Goal: Task Accomplishment & Management: Use online tool/utility

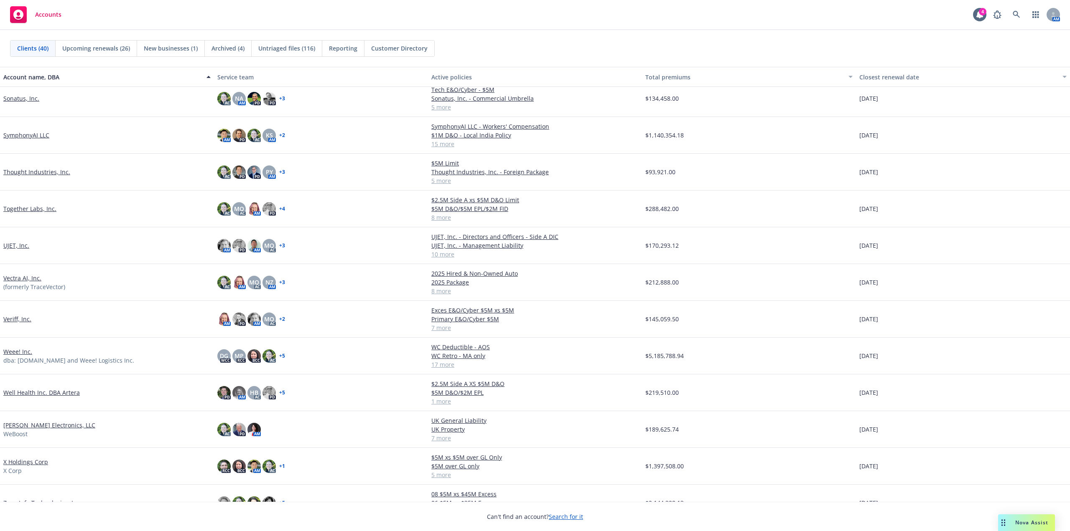
scroll to position [966, 0]
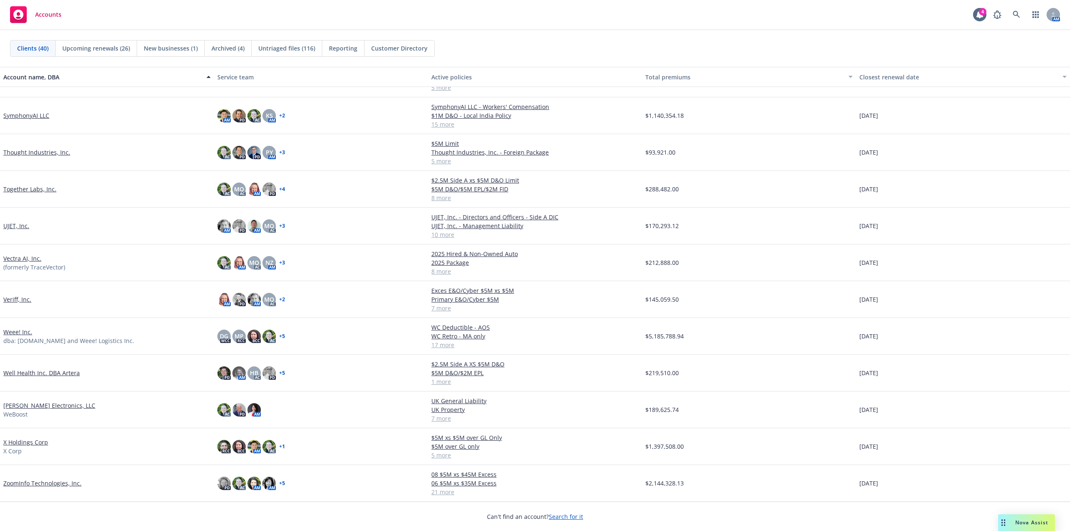
click at [23, 330] on link "Weee! Inc." at bounding box center [17, 332] width 29 height 9
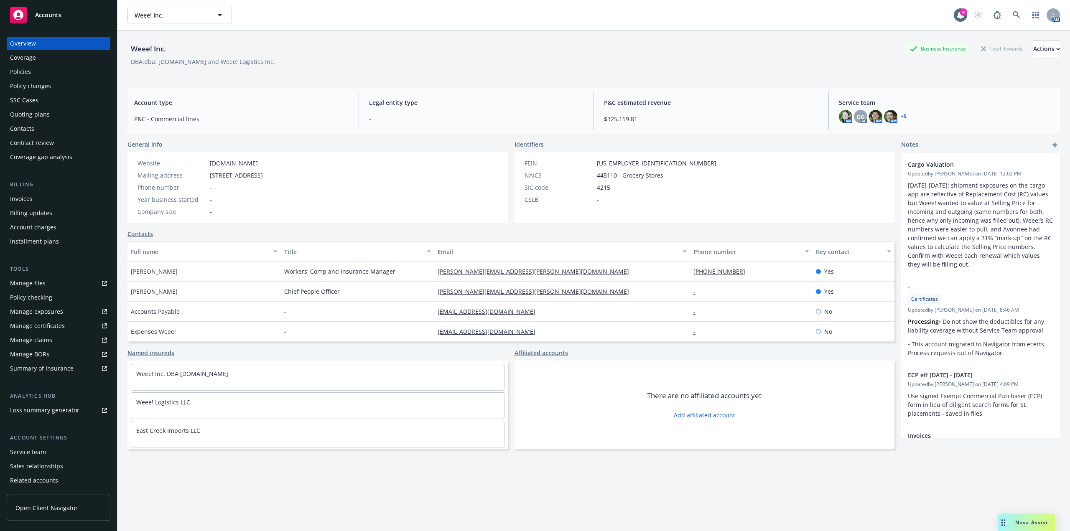
click at [31, 74] on div "Policies" at bounding box center [58, 71] width 97 height 13
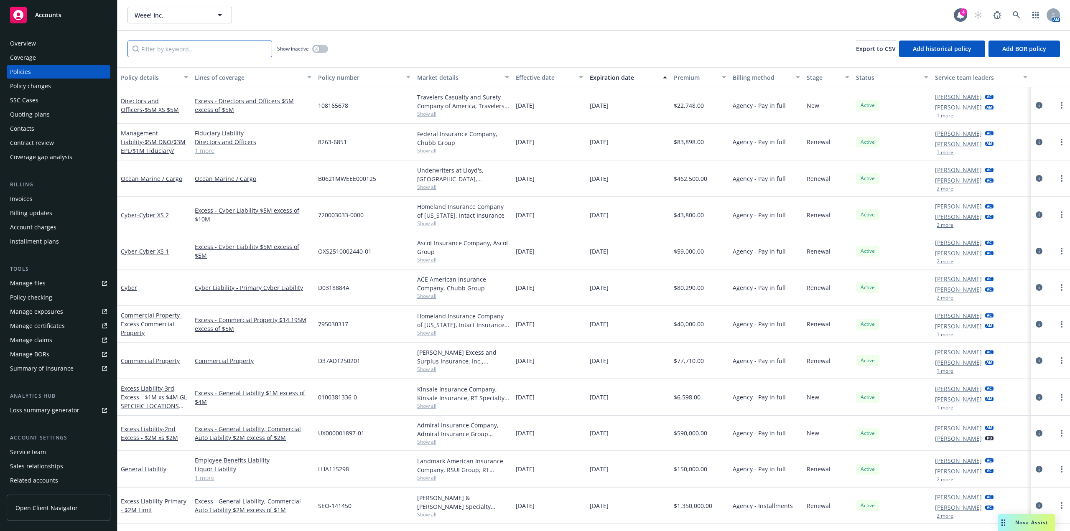
click at [206, 53] on input "Filter by keyword..." at bounding box center [199, 49] width 145 height 17
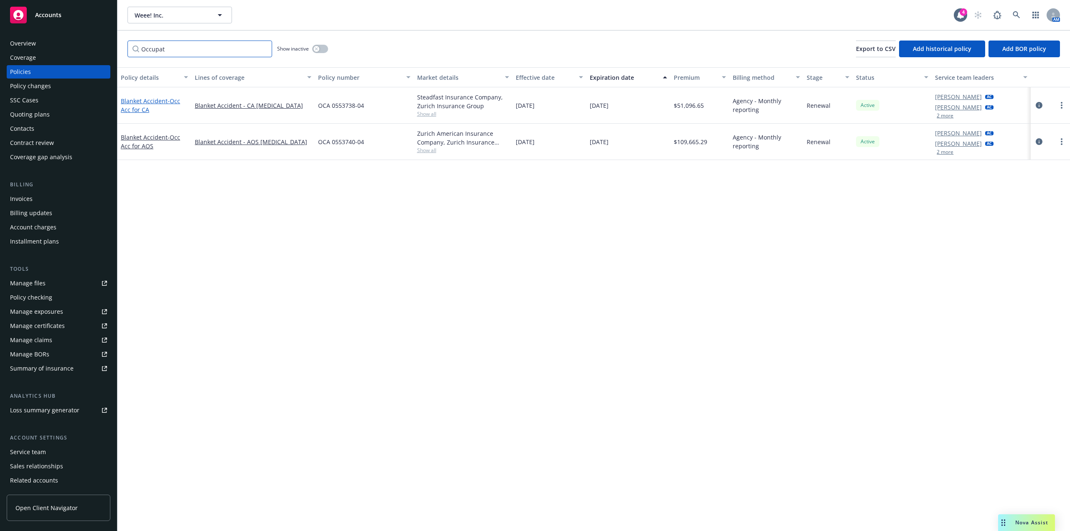
type input "Occupat"
click at [157, 101] on link "Blanket Accident - Occ Acc for CA" at bounding box center [150, 105] width 59 height 17
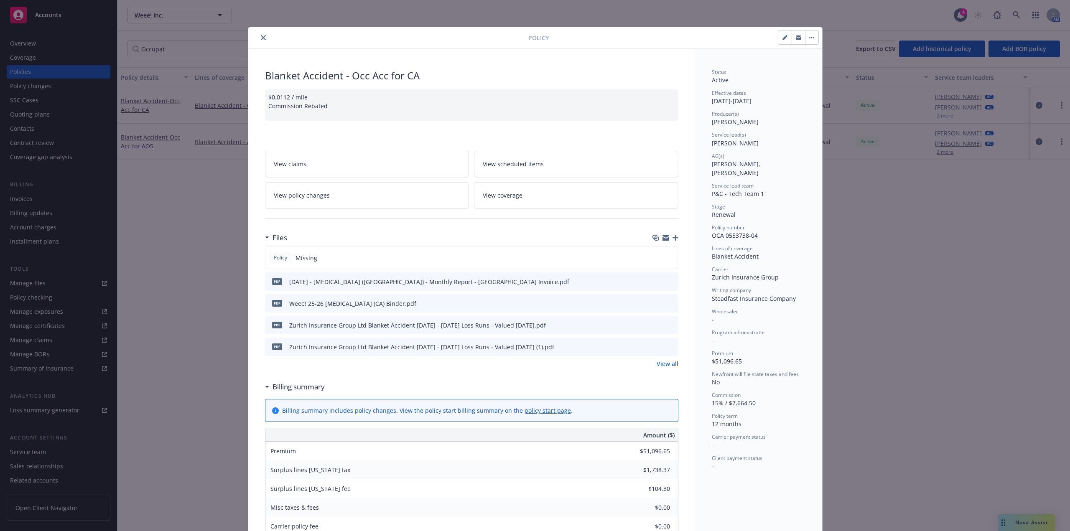
click at [261, 36] on icon "close" at bounding box center [263, 37] width 5 height 5
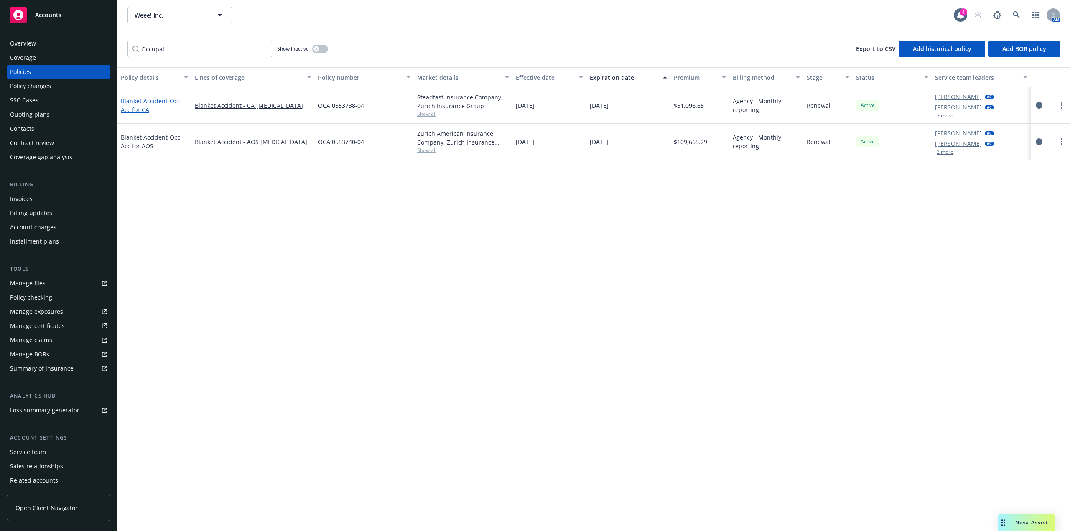
click at [160, 100] on link "Blanket Accident - Occ Acc for CA" at bounding box center [150, 105] width 59 height 17
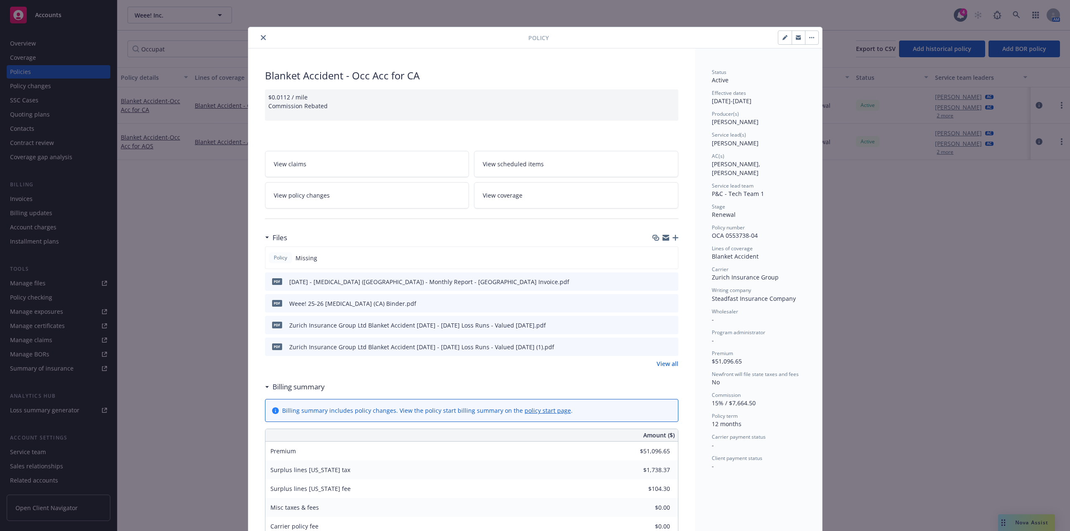
scroll to position [25, 0]
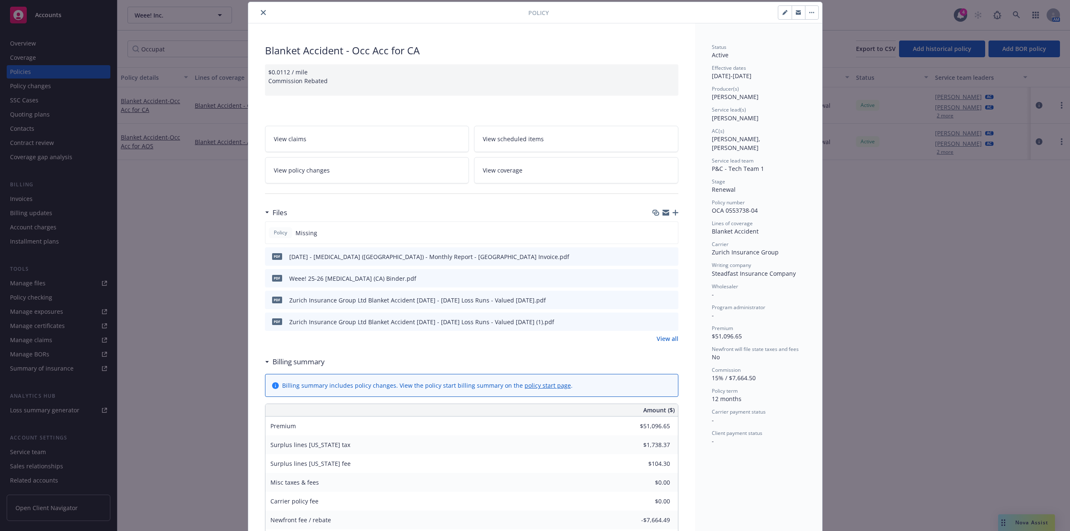
click at [672, 214] on icon "button" at bounding box center [675, 213] width 6 height 6
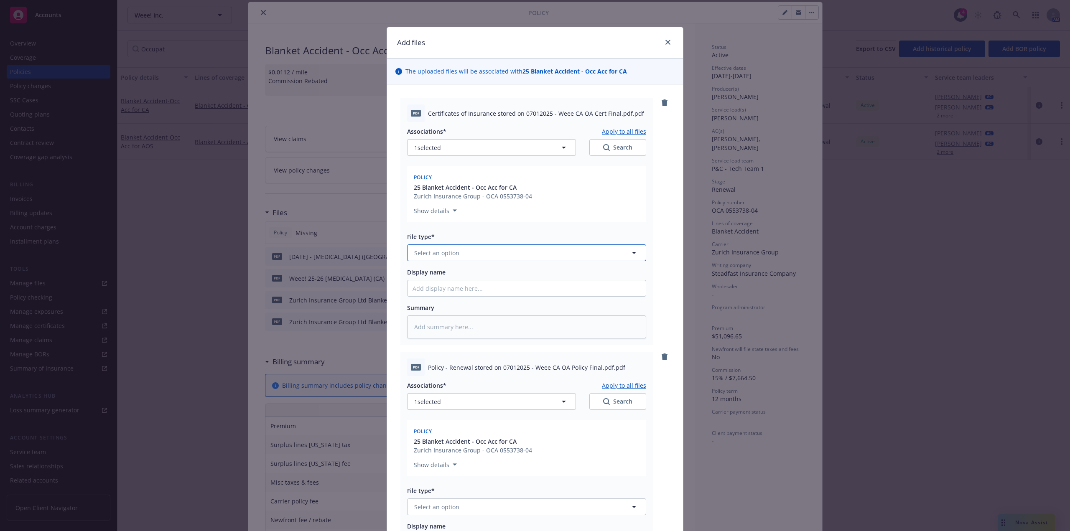
click at [474, 254] on button "Select an option" at bounding box center [526, 252] width 239 height 17
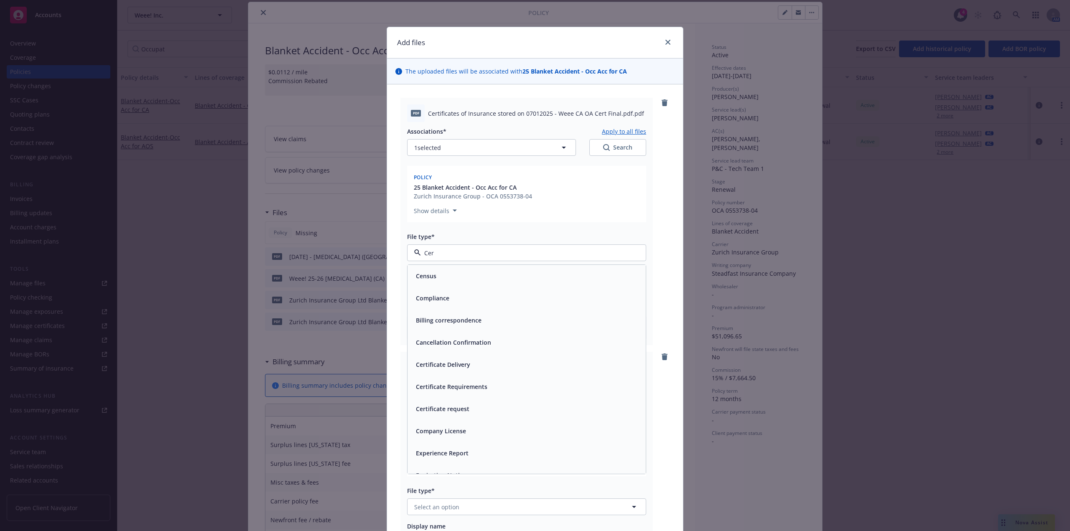
type input "Cert"
click at [498, 383] on div "Certificate of insurance" at bounding box center [526, 387] width 228 height 12
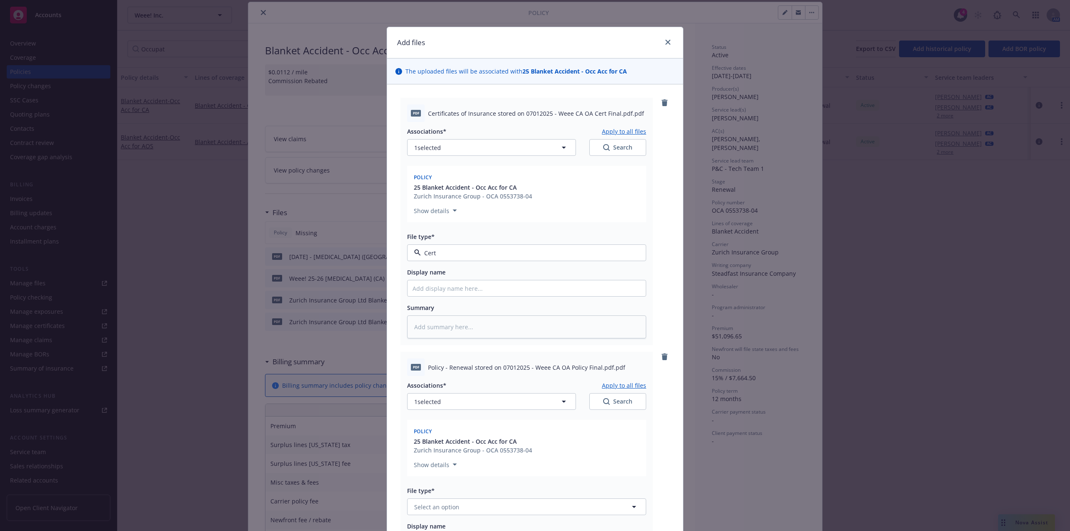
type textarea "x"
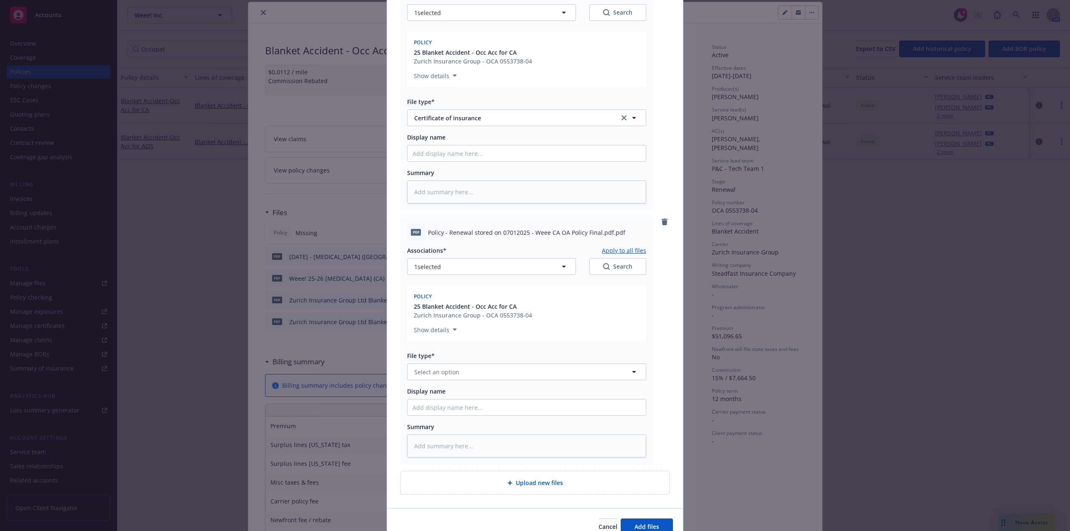
scroll to position [176, 0]
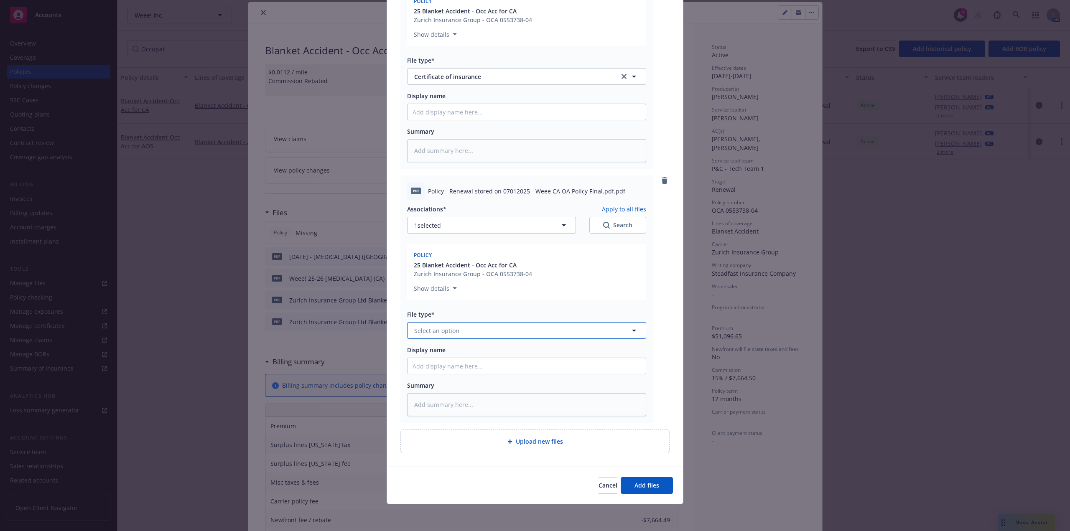
click at [474, 328] on button "Select an option" at bounding box center [526, 330] width 239 height 17
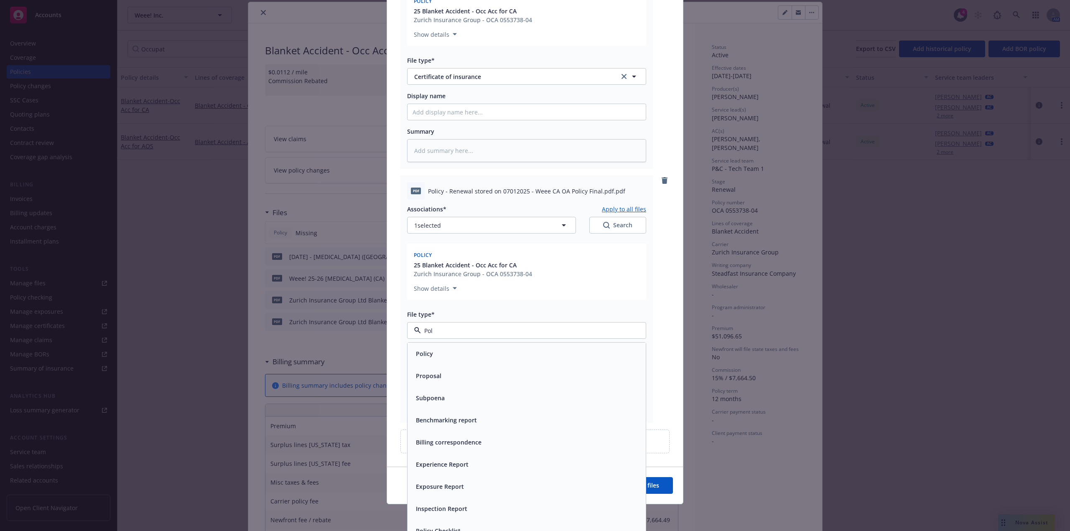
type input "Poli"
click at [470, 354] on div "Policy" at bounding box center [526, 354] width 228 height 12
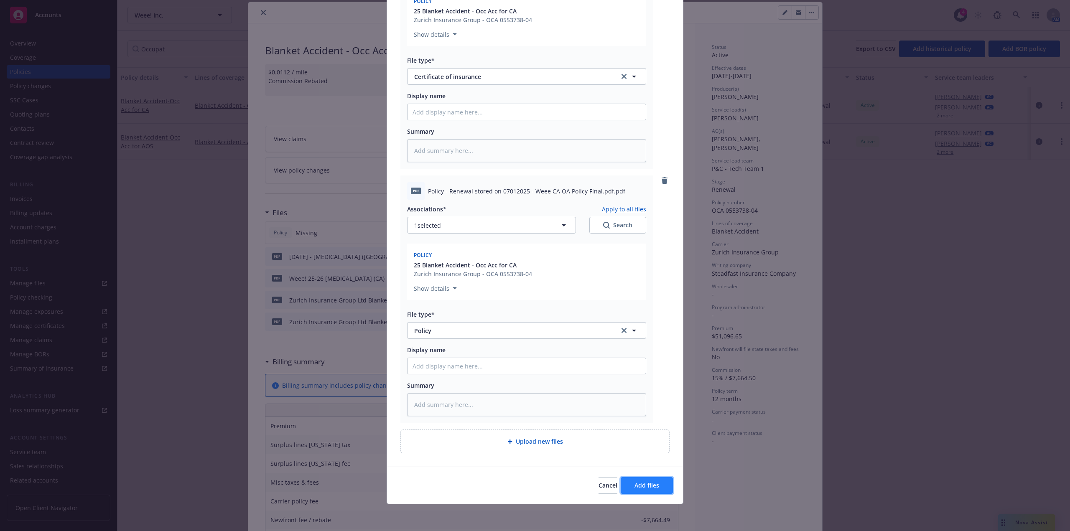
click at [651, 487] on span "Add files" at bounding box center [646, 485] width 25 height 8
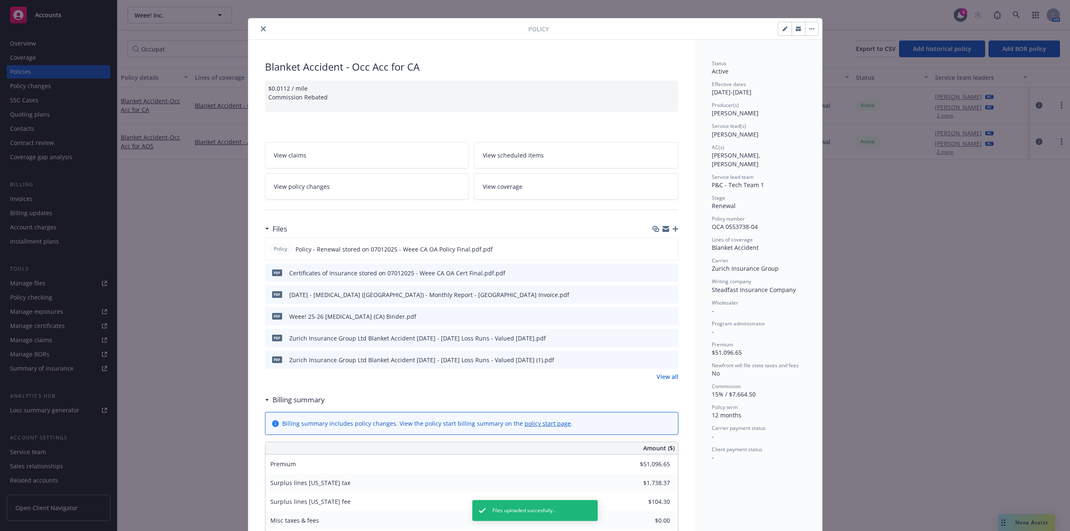
scroll to position [0, 0]
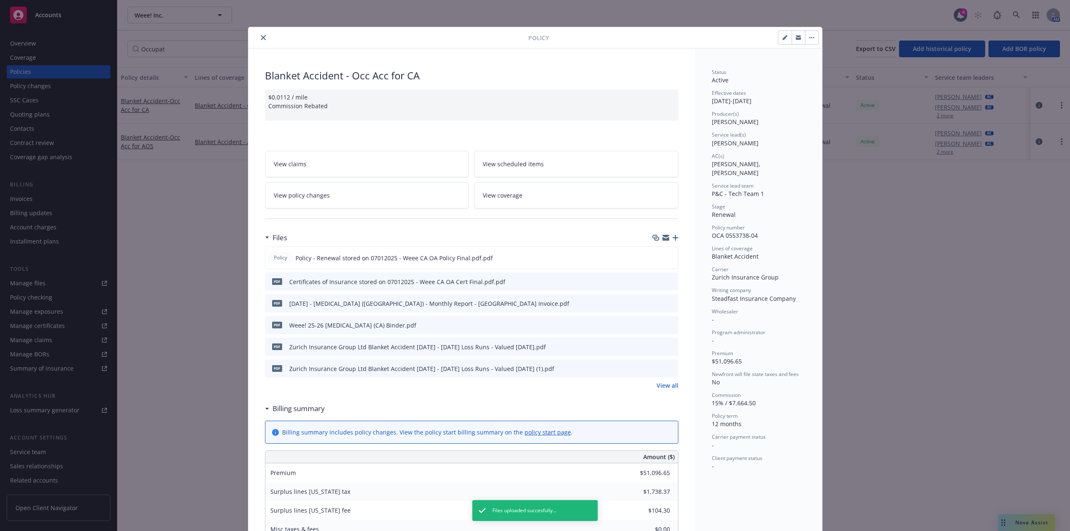
click at [261, 35] on icon "close" at bounding box center [263, 37] width 5 height 5
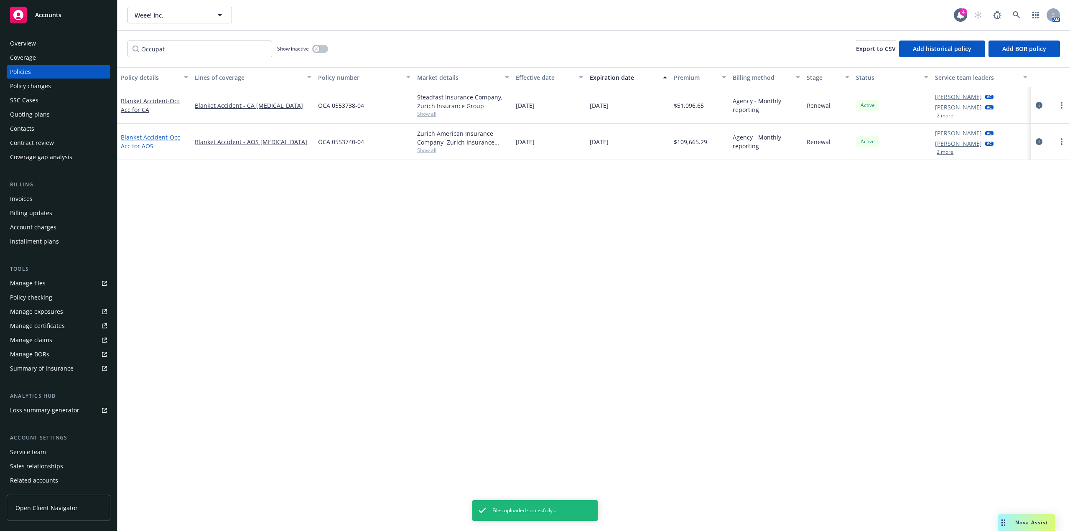
click at [152, 139] on link "Blanket Accident - Occ Acc for AOS" at bounding box center [150, 141] width 59 height 17
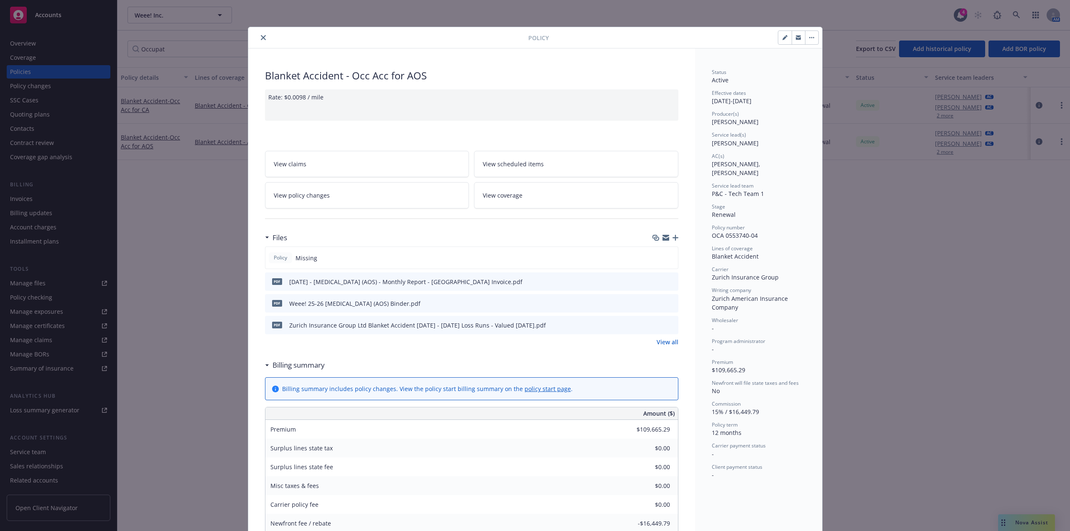
click at [673, 237] on icon "button" at bounding box center [675, 238] width 6 height 6
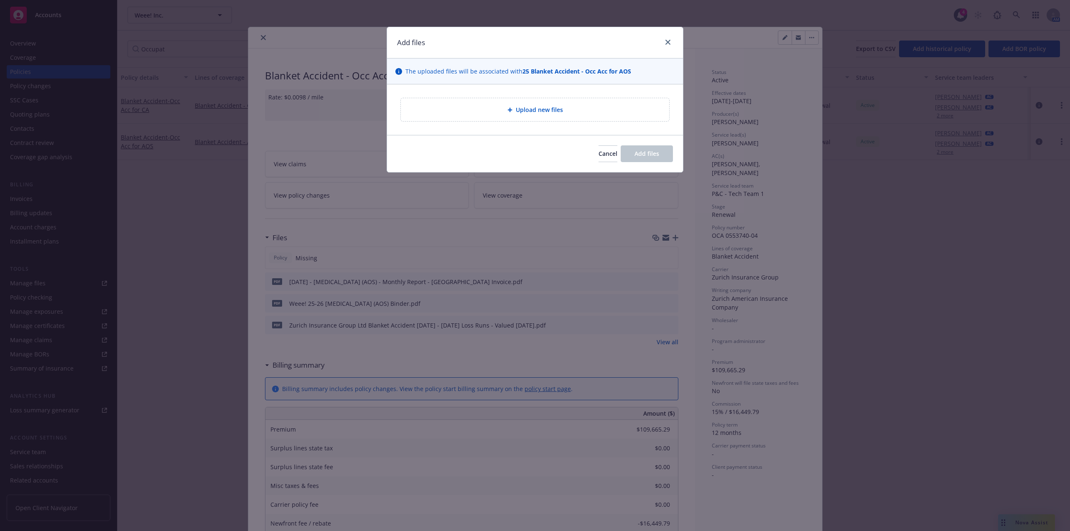
type textarea "x"
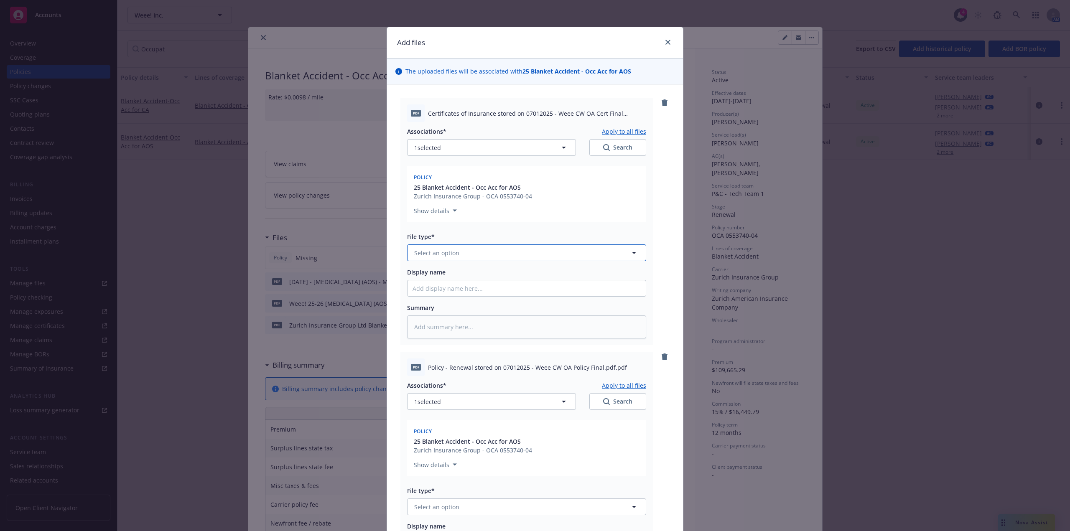
click at [468, 250] on button "Select an option" at bounding box center [526, 252] width 239 height 17
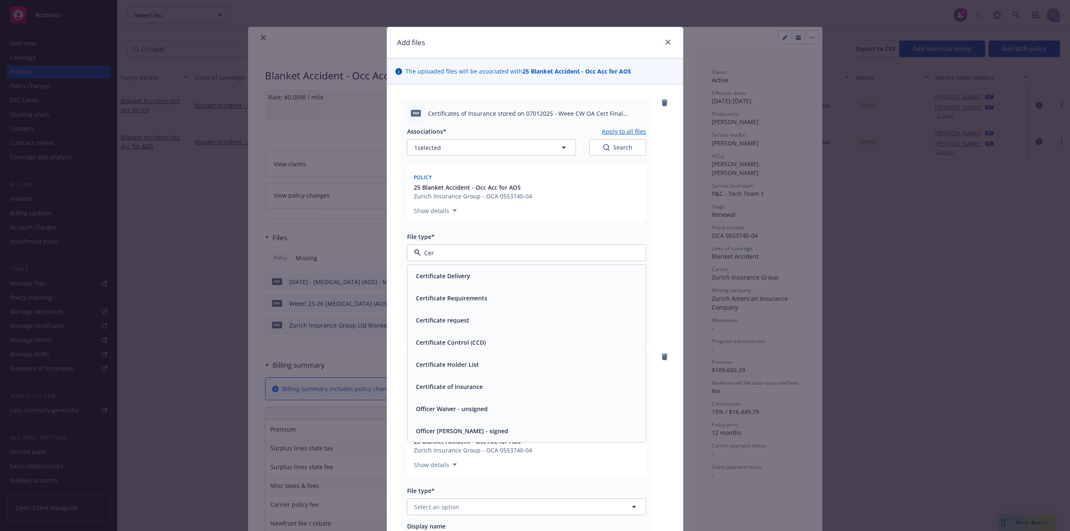
type input "Cert"
click at [473, 387] on span "Certificate of insurance" at bounding box center [449, 386] width 67 height 9
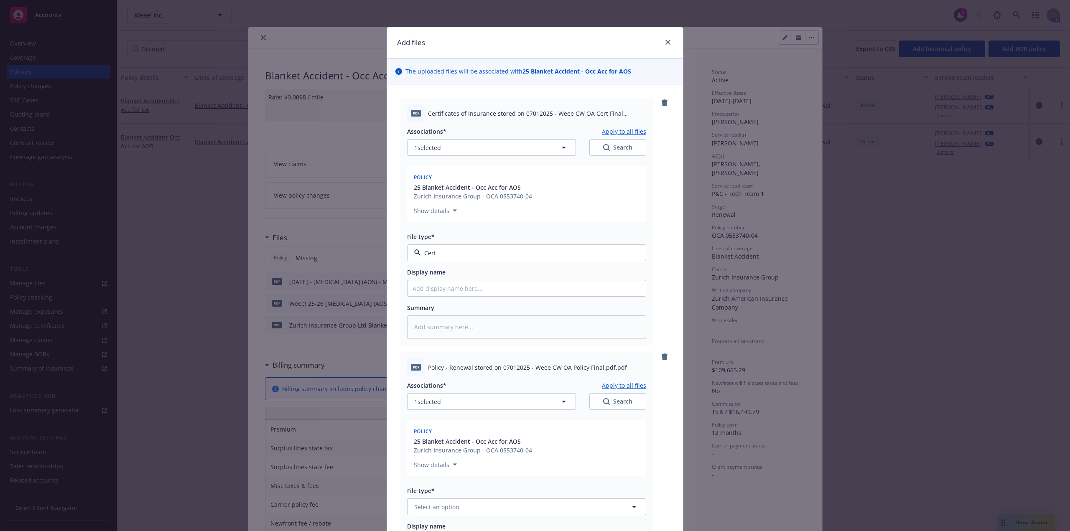
type textarea "x"
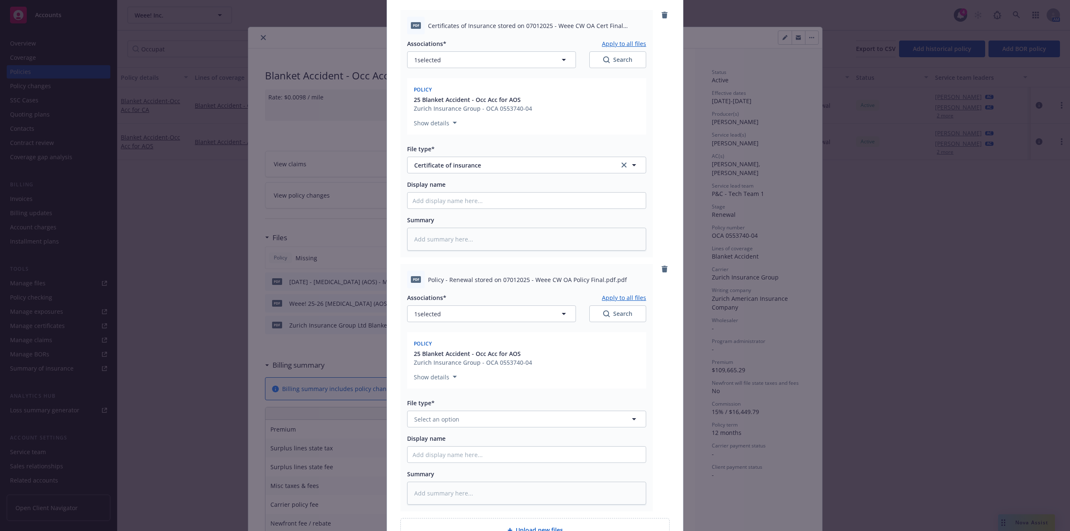
scroll to position [176, 0]
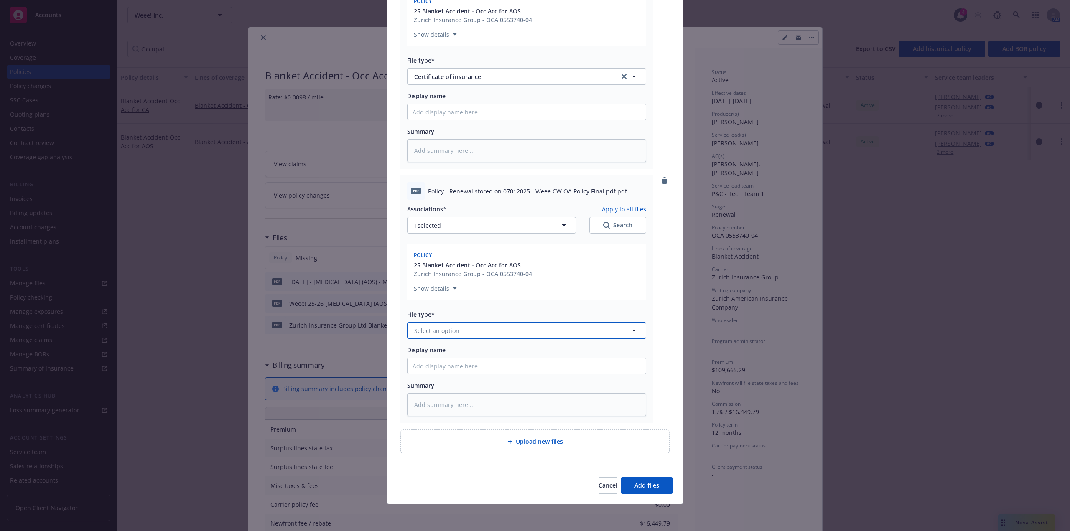
click at [472, 332] on button "Select an option" at bounding box center [526, 330] width 239 height 17
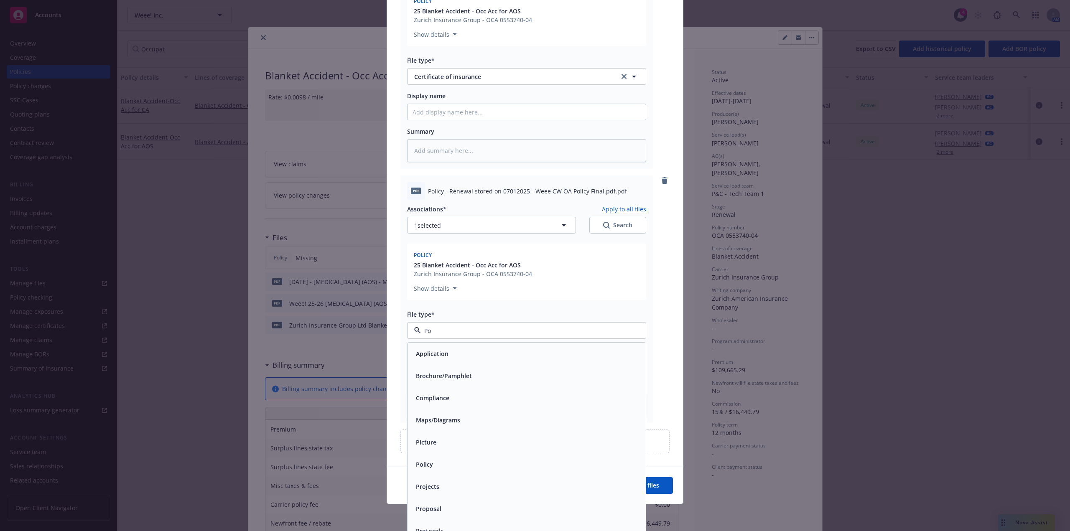
type input "Pol"
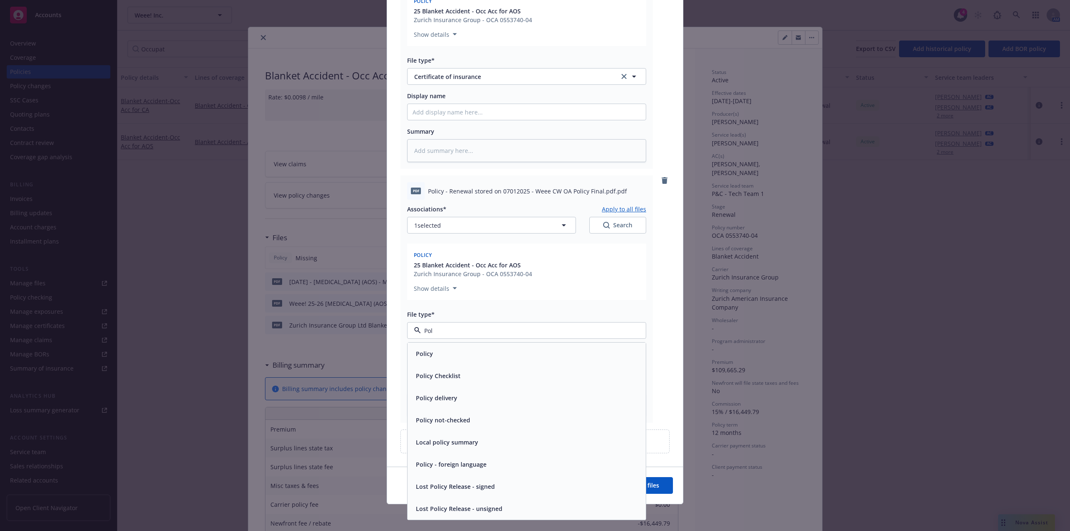
click at [512, 350] on div "Policy" at bounding box center [526, 354] width 228 height 12
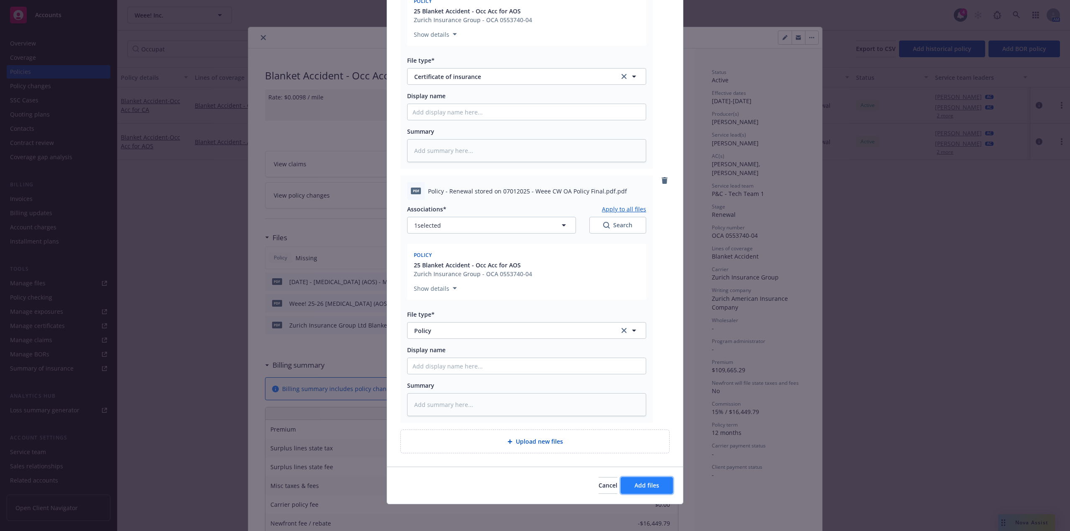
click at [652, 480] on button "Add files" at bounding box center [647, 485] width 52 height 17
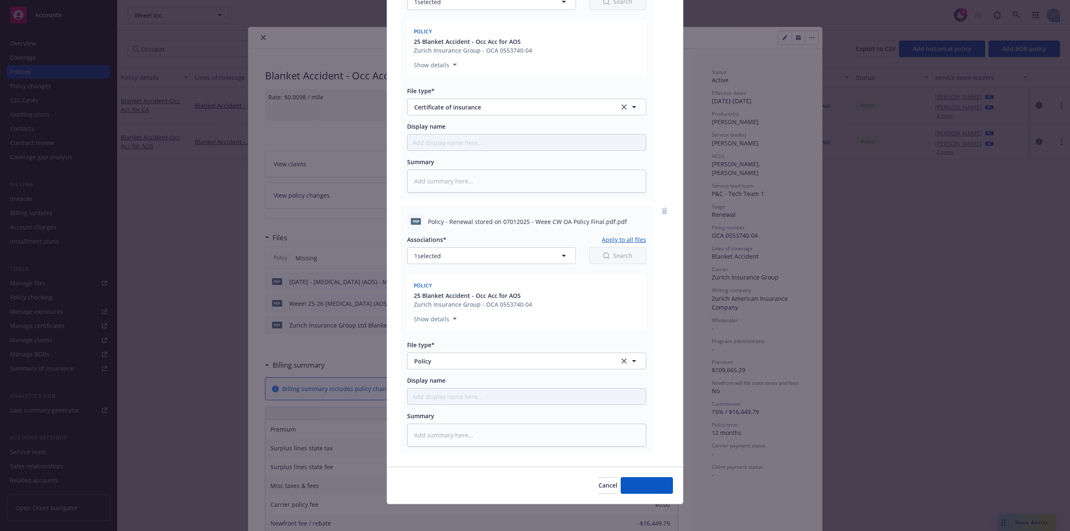
scroll to position [146, 0]
type textarea "x"
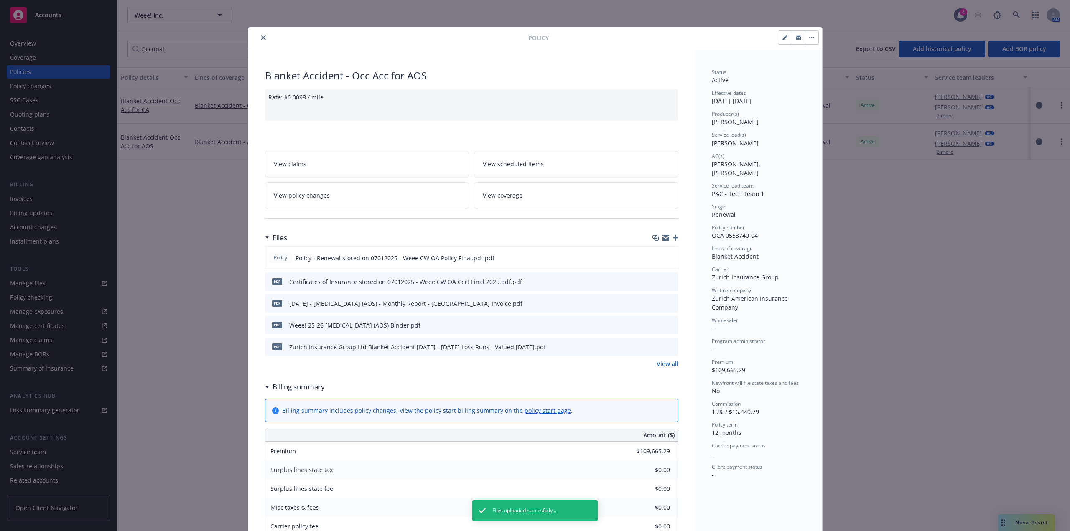
drag, startPoint x: 261, startPoint y: 38, endPoint x: 240, endPoint y: 35, distance: 21.2
click at [261, 38] on icon "close" at bounding box center [263, 37] width 5 height 5
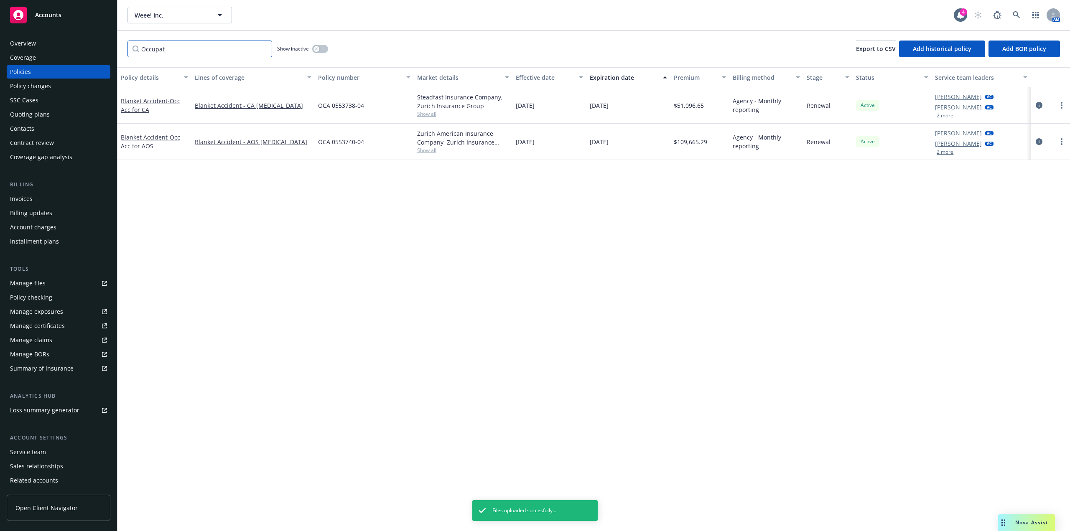
drag, startPoint x: 171, startPoint y: 45, endPoint x: 136, endPoint y: 48, distance: 35.3
click at [136, 48] on input "Occupat" at bounding box center [199, 49] width 145 height 17
type input "Cont"
click at [158, 146] on span "- Contingent Liability" at bounding box center [148, 142] width 54 height 17
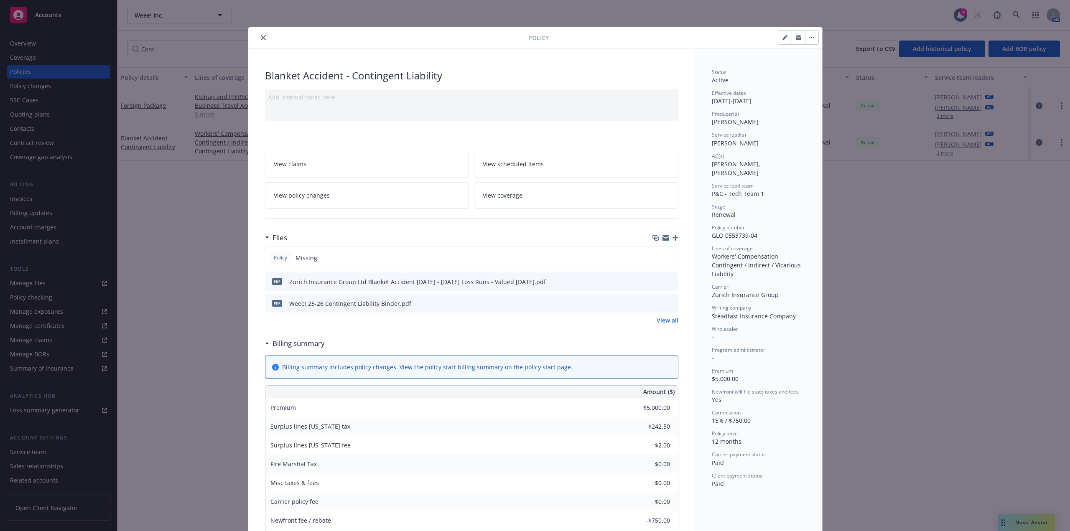
click at [673, 241] on div at bounding box center [665, 237] width 26 height 7
click at [673, 236] on icon "button" at bounding box center [675, 238] width 6 height 6
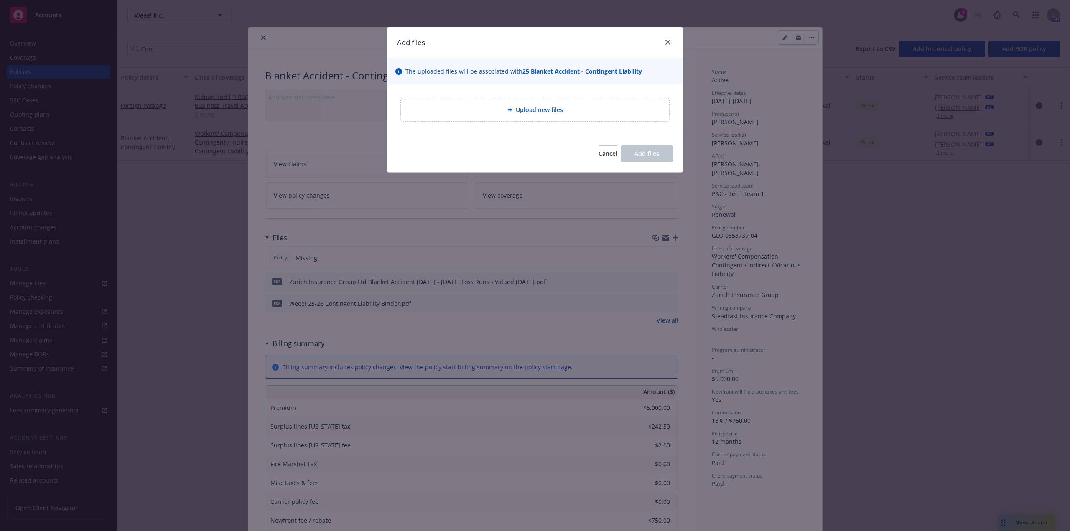
type textarea "x"
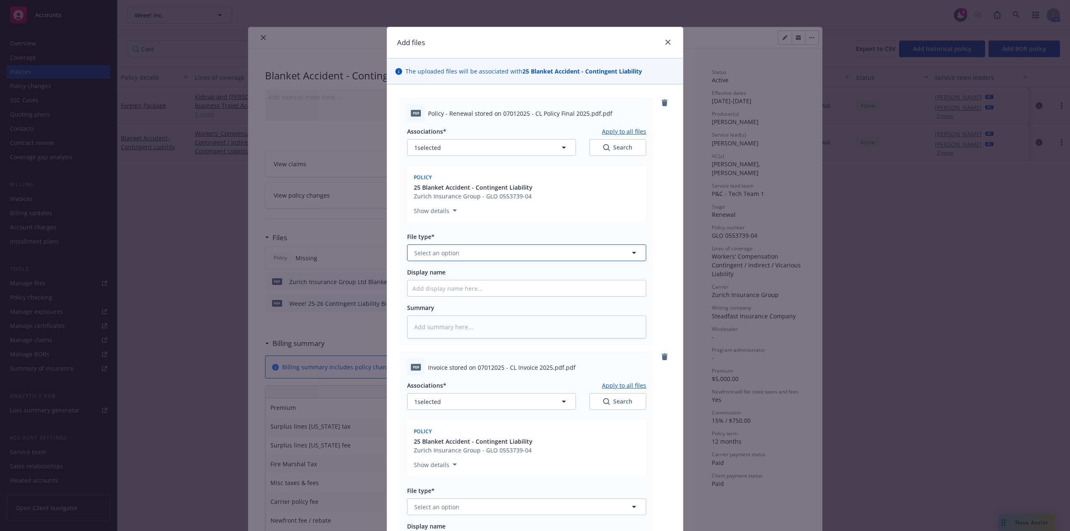
click at [472, 252] on button "Select an option" at bounding box center [526, 252] width 239 height 17
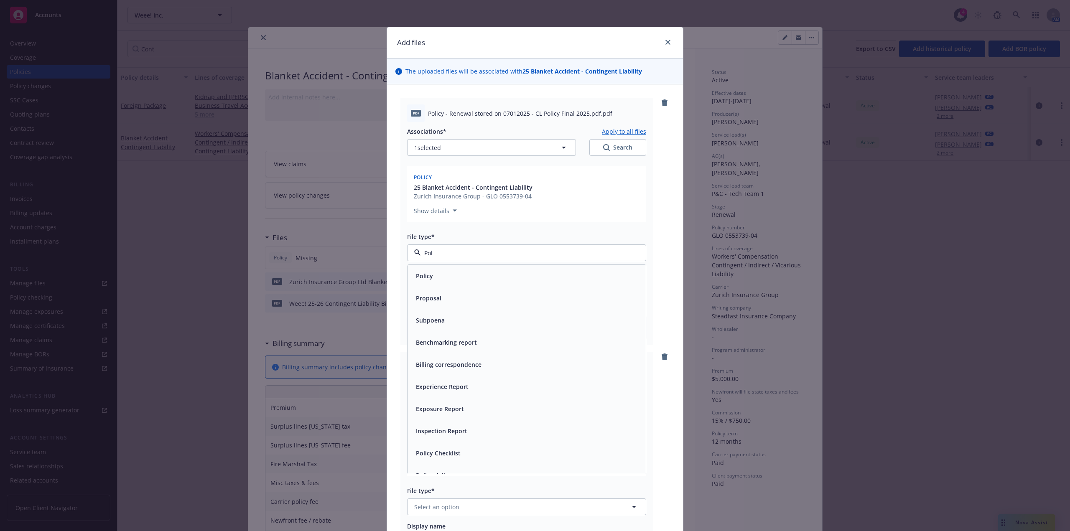
type input "Poli"
click at [491, 272] on div "Policy" at bounding box center [526, 276] width 228 height 12
type textarea "x"
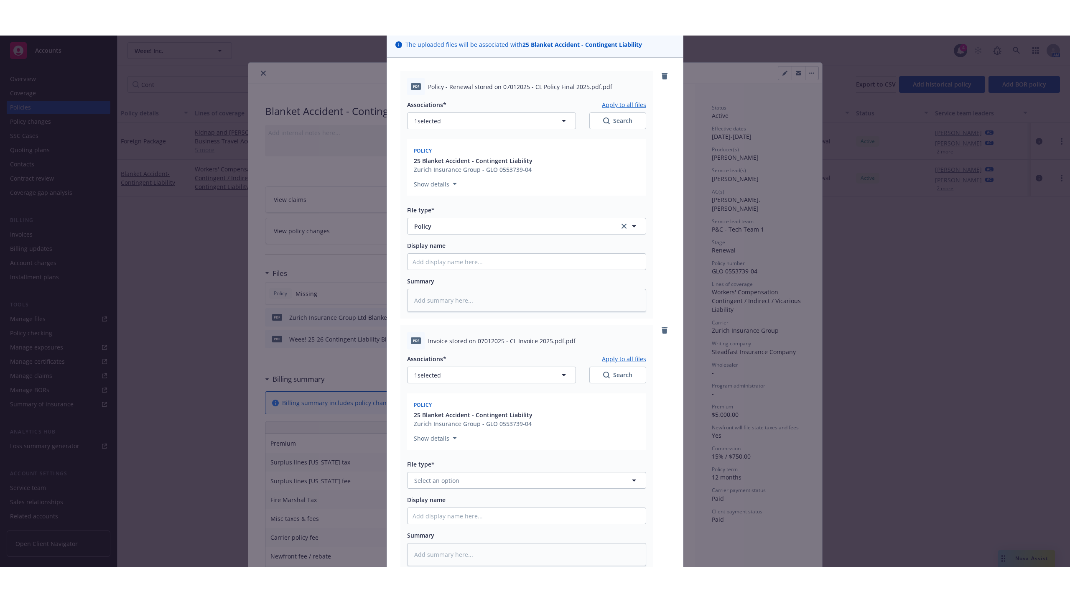
scroll to position [176, 0]
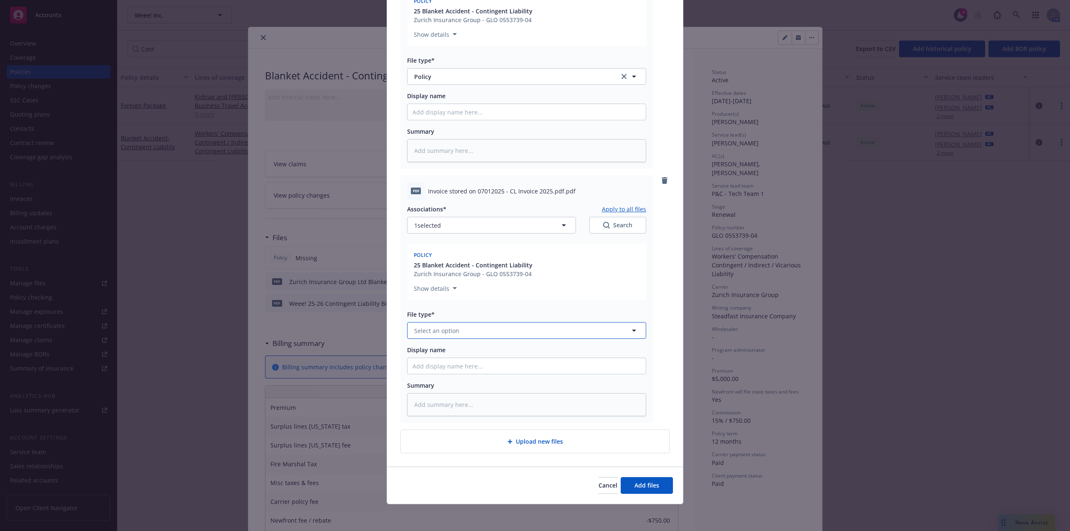
click at [478, 332] on button "Select an option" at bounding box center [526, 330] width 239 height 17
type input "Inoi"
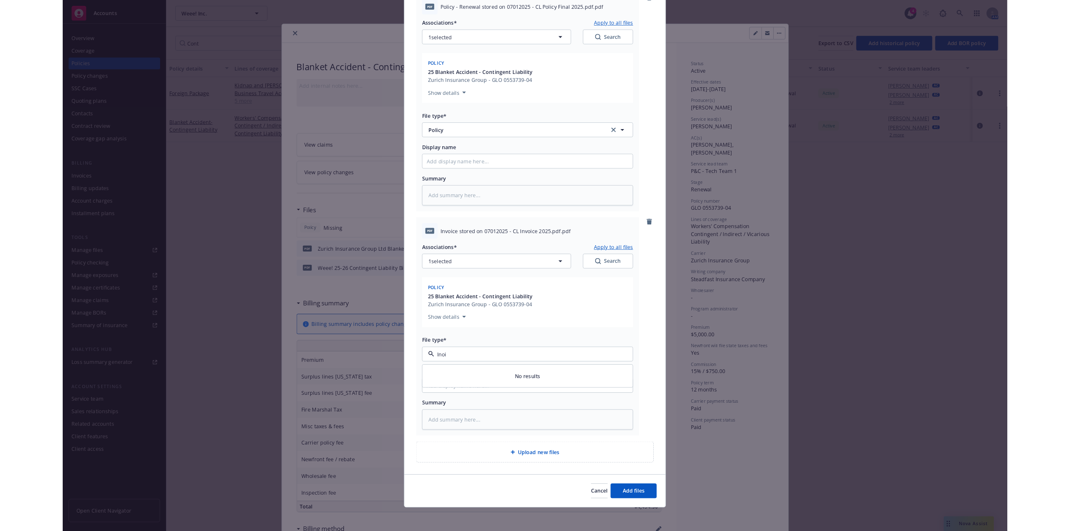
scroll to position [106, 0]
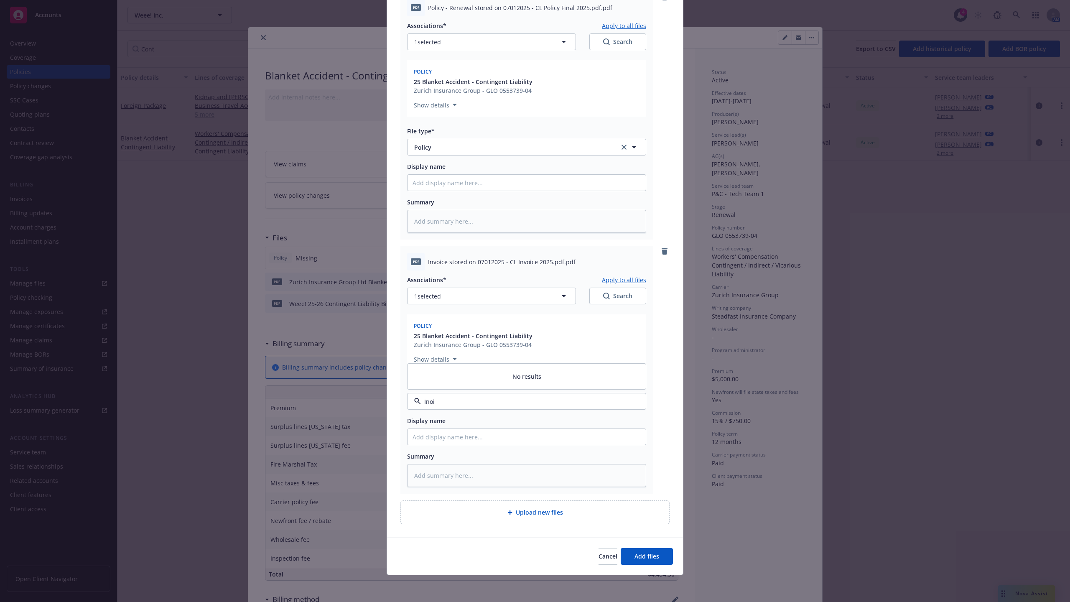
type textarea "x"
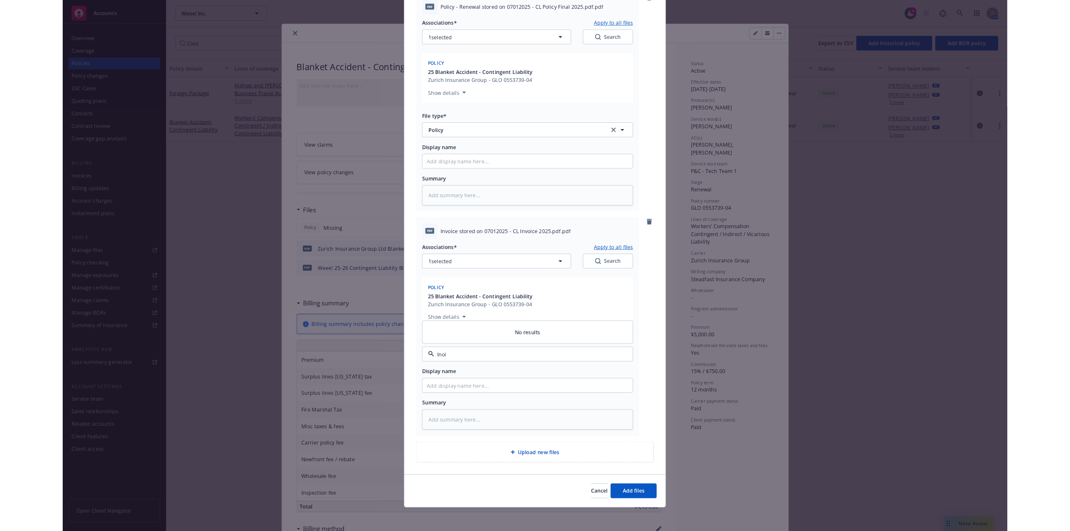
scroll to position [176, 0]
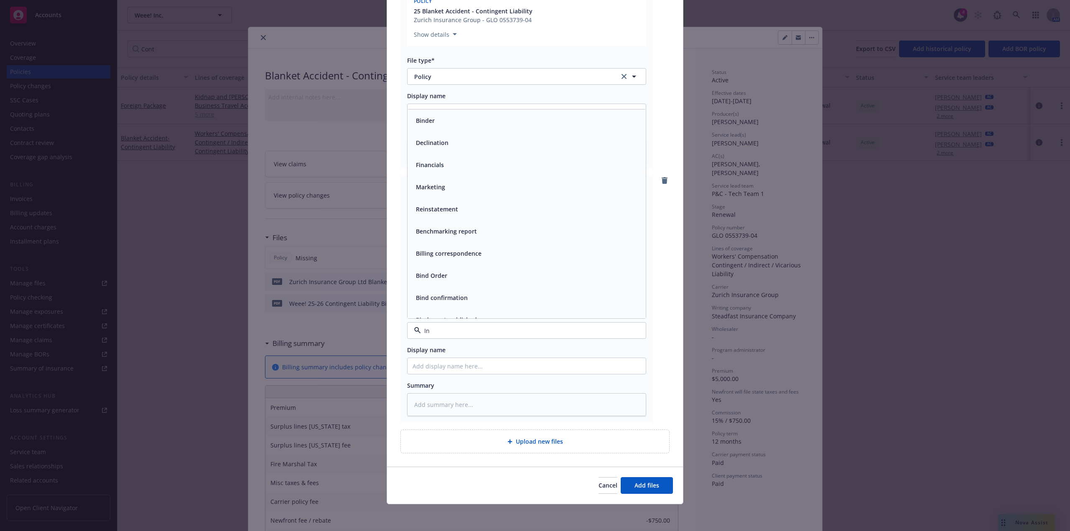
type input "Inv"
drag, startPoint x: 492, startPoint y: 306, endPoint x: 499, endPoint y: 307, distance: 6.7
click at [493, 306] on div "Invoice - Third Party" at bounding box center [526, 307] width 228 height 12
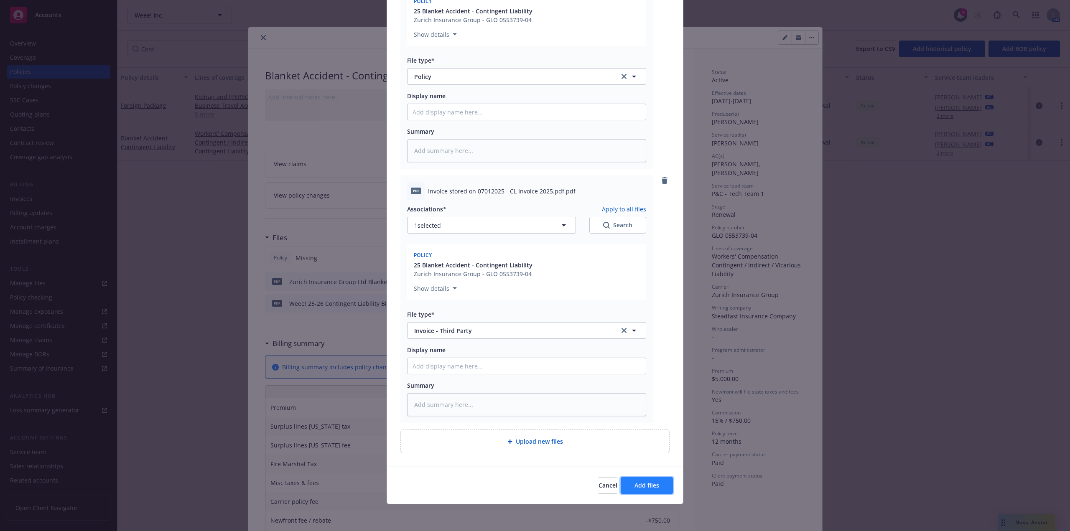
click at [639, 484] on span "Add files" at bounding box center [646, 485] width 25 height 8
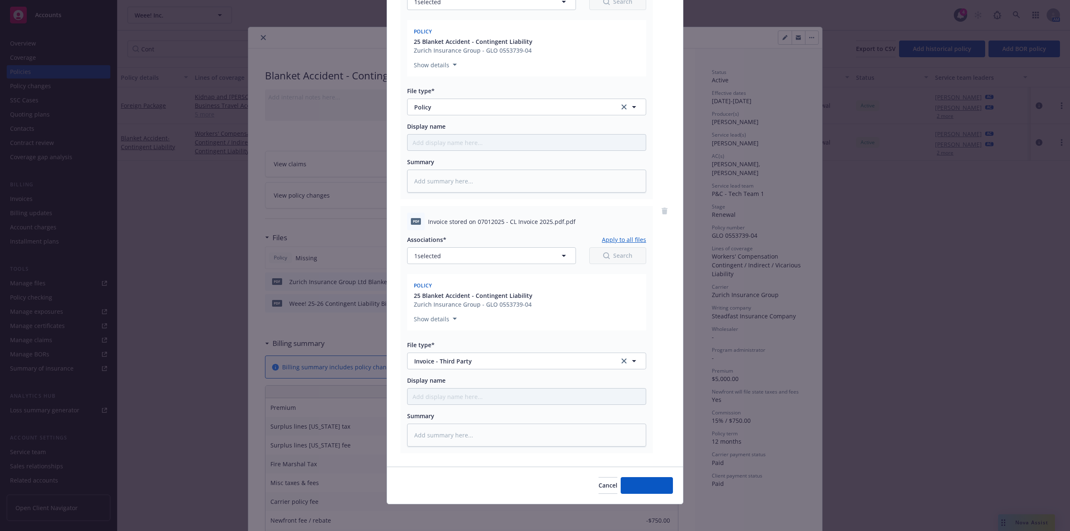
scroll to position [146, 0]
type textarea "x"
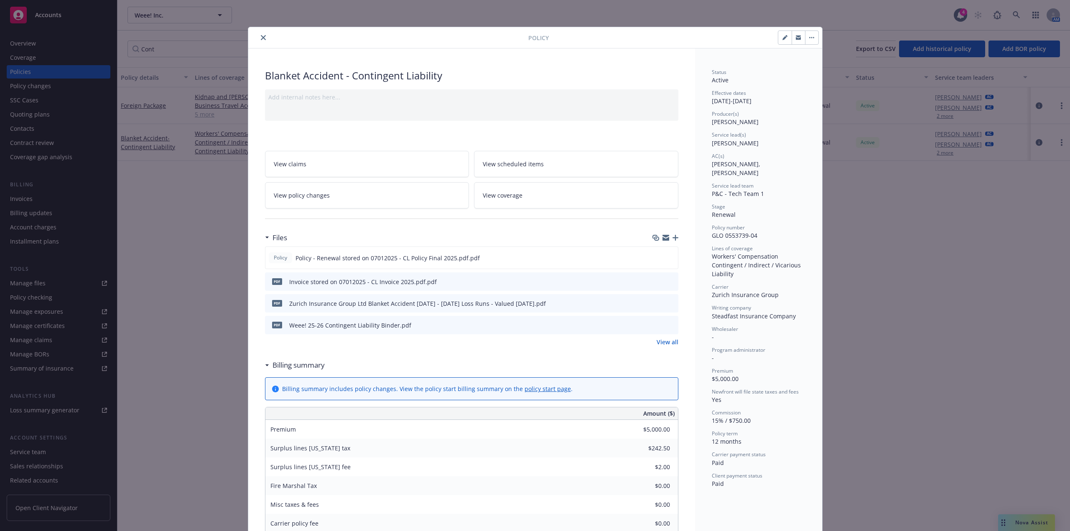
click at [989, 350] on div "Policy Blanket Accident - Contingent Liability Add internal notes here... View …" at bounding box center [535, 265] width 1070 height 531
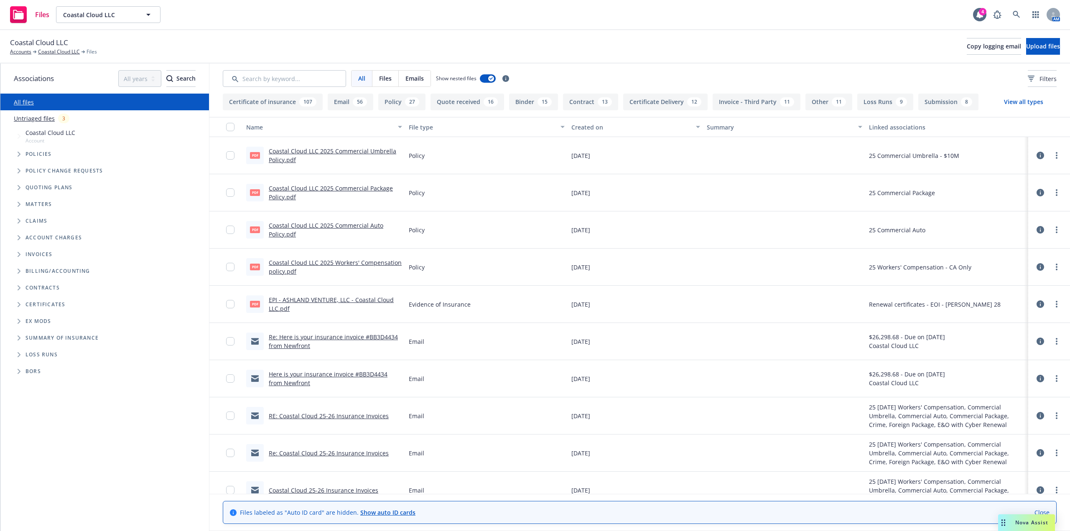
click at [42, 116] on link "Untriaged files" at bounding box center [34, 118] width 41 height 9
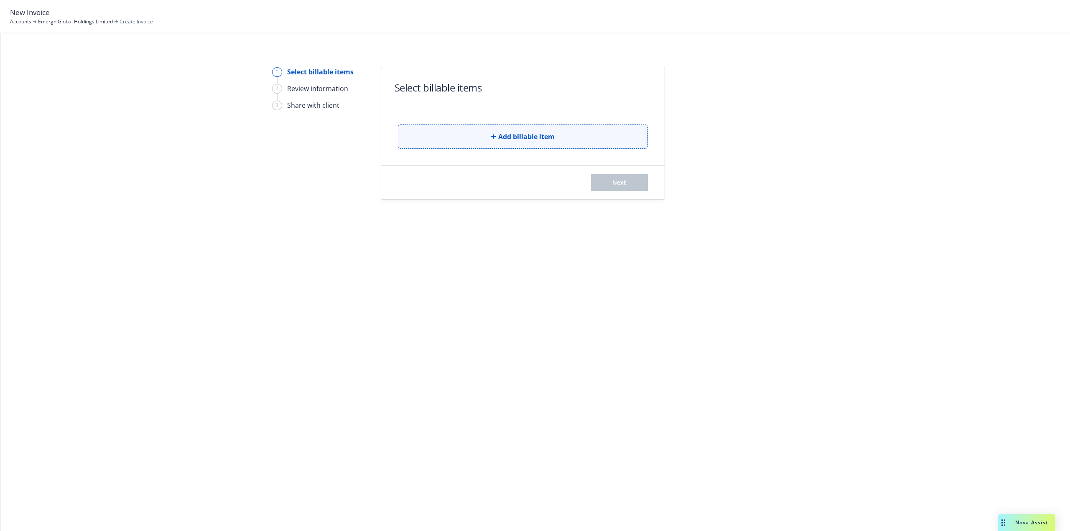
click at [546, 134] on span "Add billable item" at bounding box center [526, 137] width 56 height 10
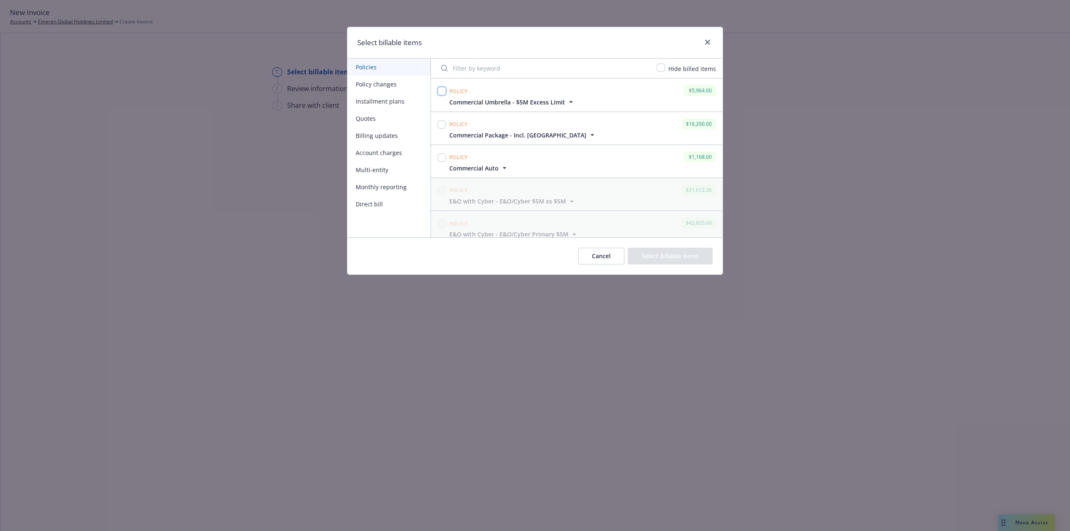
click at [438, 89] on input "checkbox" at bounding box center [442, 91] width 8 height 8
checkbox input "true"
click at [442, 122] on input "checkbox" at bounding box center [442, 124] width 8 height 8
checkbox input "true"
click at [440, 158] on input "checkbox" at bounding box center [442, 157] width 8 height 8
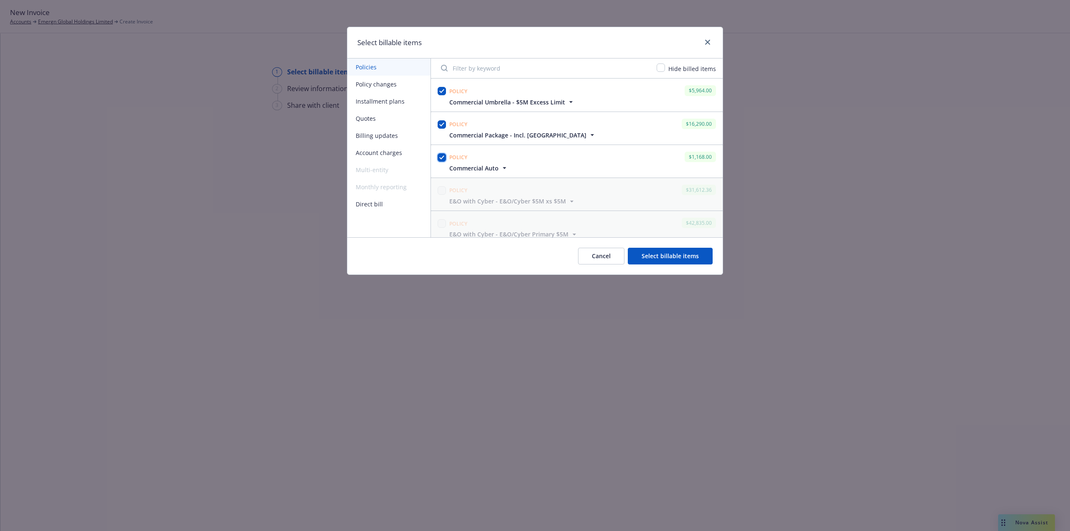
checkbox input "true"
click at [603, 255] on button "Cancel" at bounding box center [601, 256] width 46 height 17
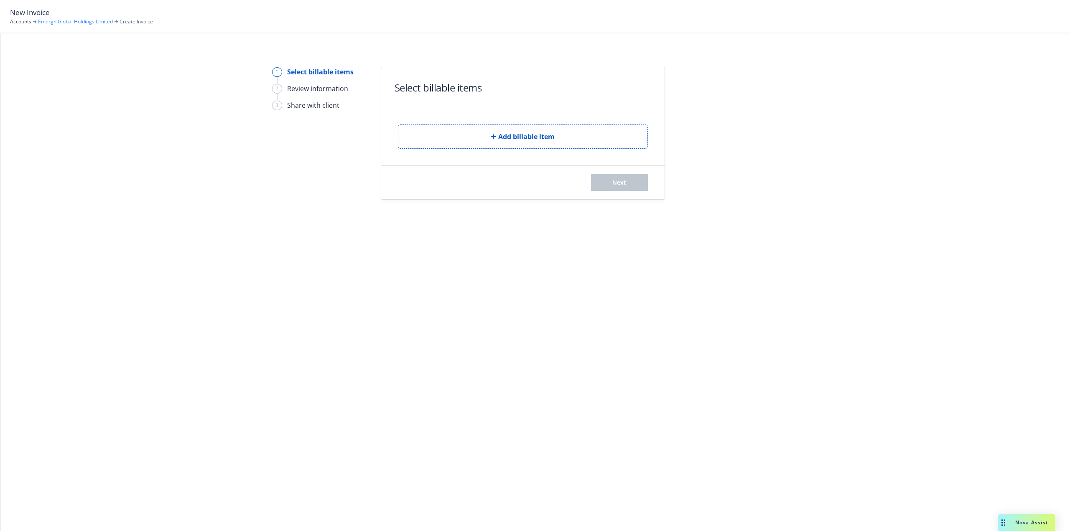
click at [68, 19] on link "Emergn Global Holdings Limited" at bounding box center [75, 22] width 75 height 8
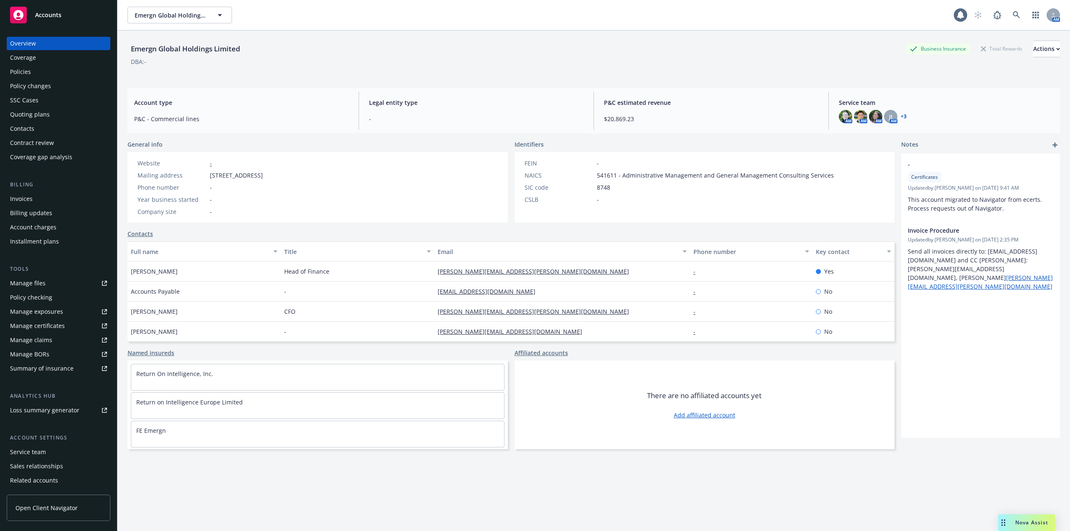
click at [31, 75] on div "Policies" at bounding box center [58, 71] width 97 height 13
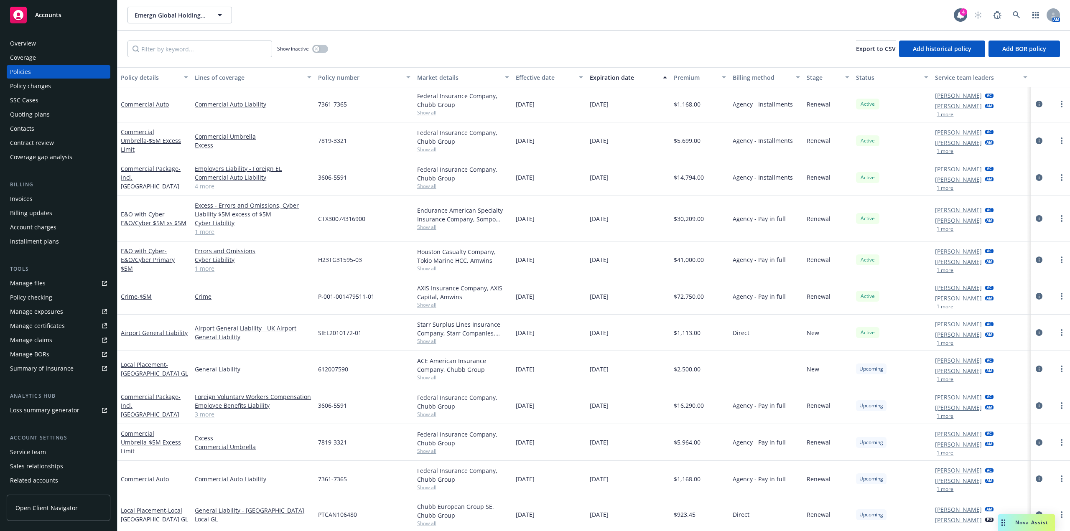
scroll to position [38, 0]
click at [154, 476] on link "Commercial Auto" at bounding box center [145, 479] width 48 height 8
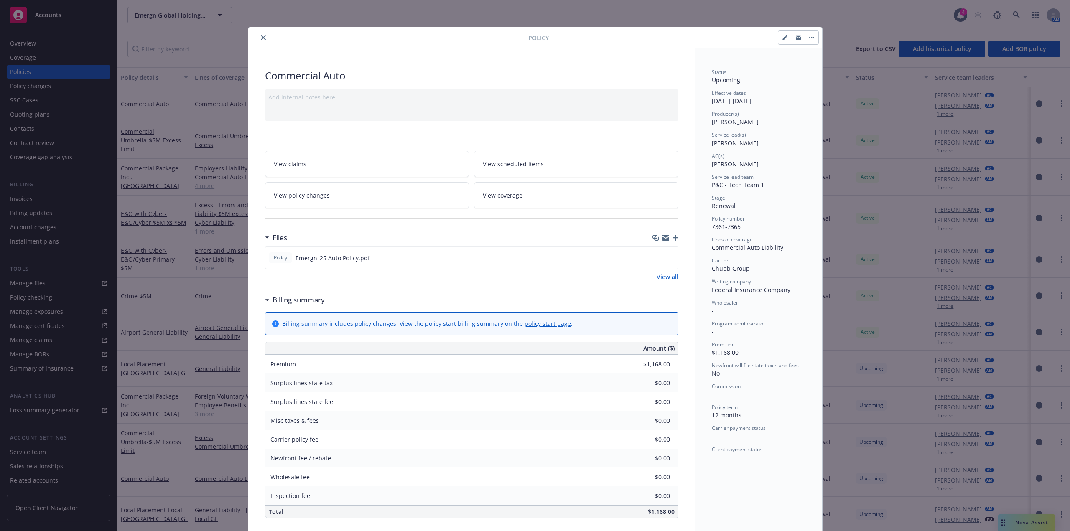
click at [267, 40] on div at bounding box center [390, 38] width 277 height 10
click at [265, 38] on button "close" at bounding box center [263, 38] width 10 height 10
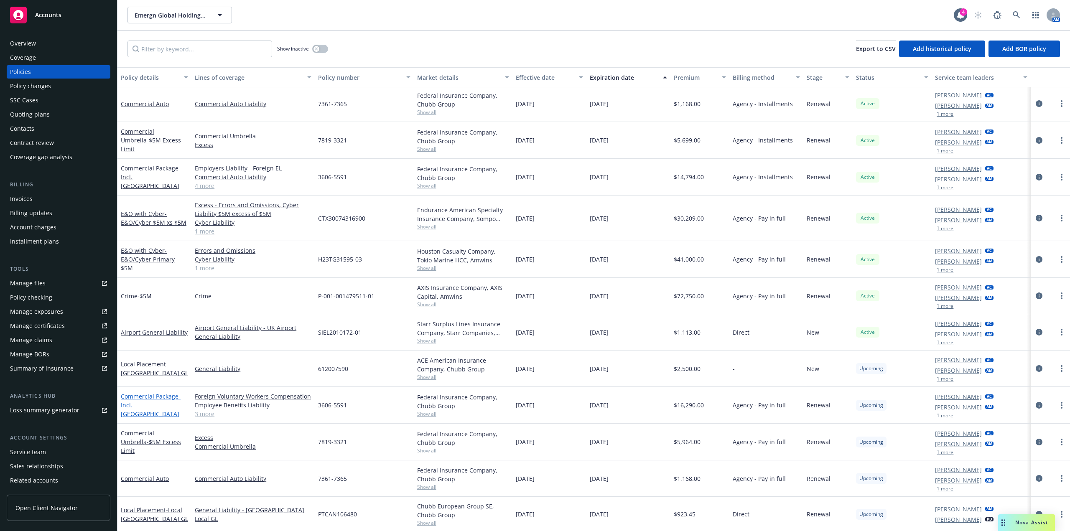
click at [146, 411] on span "- Incl. [GEOGRAPHIC_DATA]" at bounding box center [151, 404] width 60 height 25
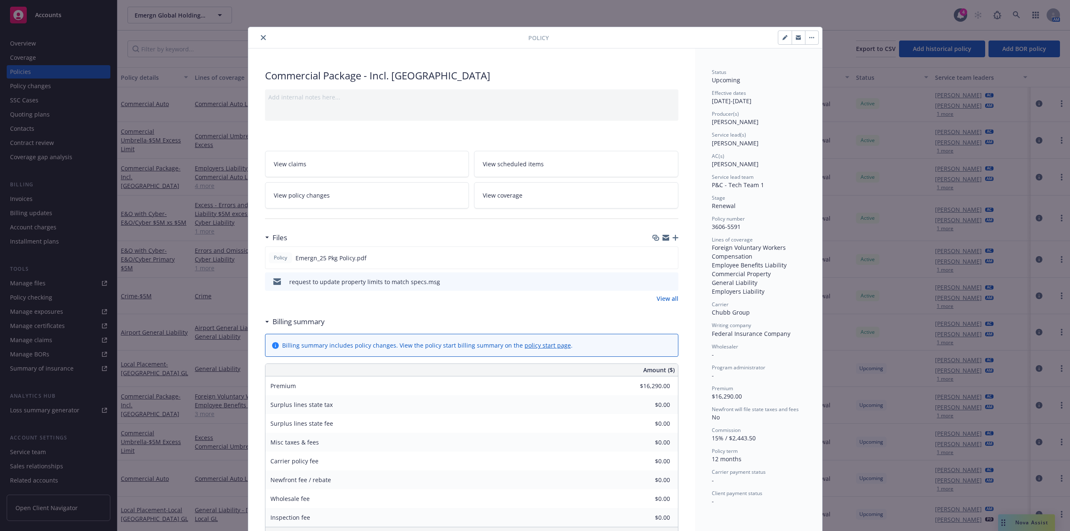
click at [261, 36] on icon "close" at bounding box center [263, 37] width 5 height 5
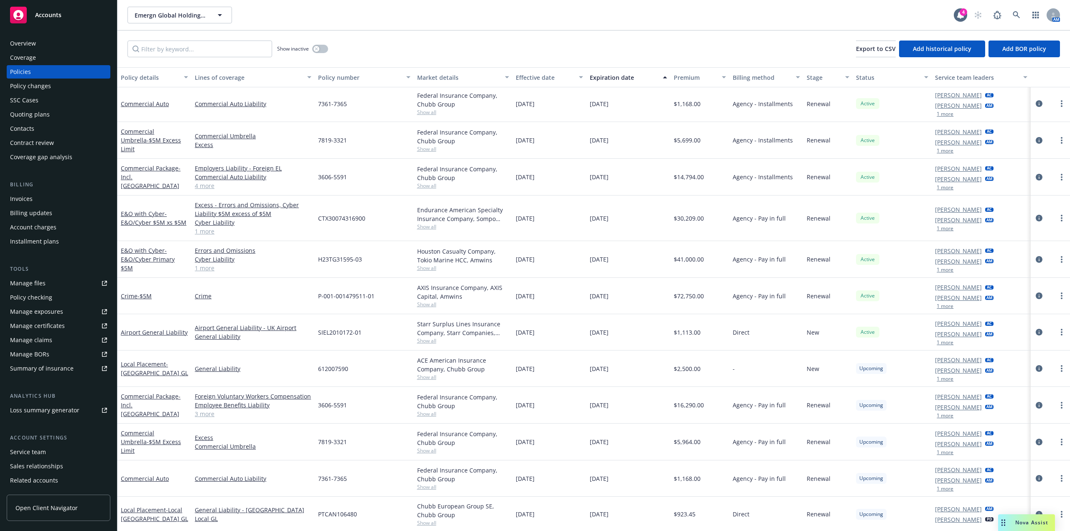
click at [164, 441] on div "Commercial Umbrella - $5M Excess Limit" at bounding box center [154, 442] width 67 height 26
click at [164, 438] on link "Commercial Umbrella - $5M Excess Limit" at bounding box center [151, 441] width 60 height 25
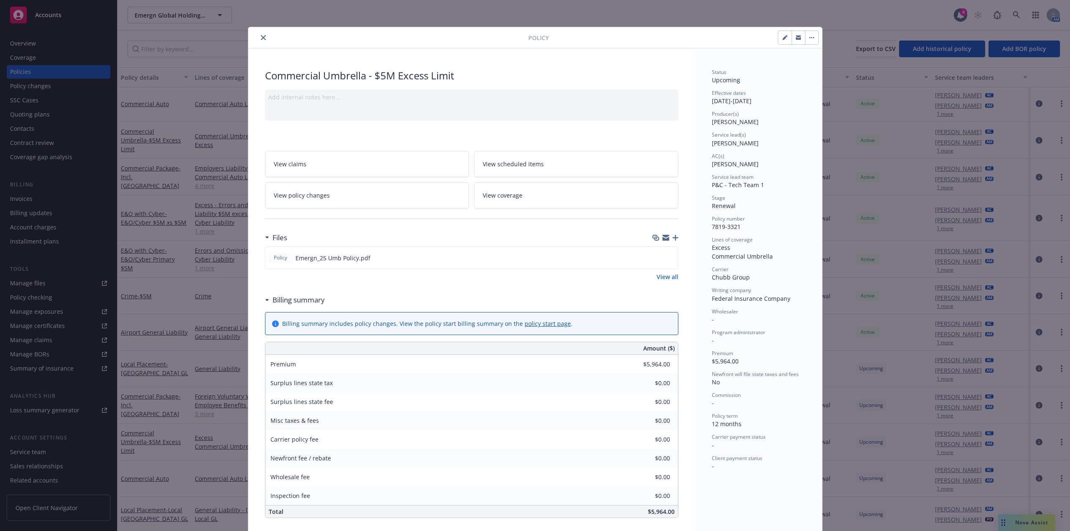
click at [261, 37] on icon "close" at bounding box center [263, 37] width 5 height 5
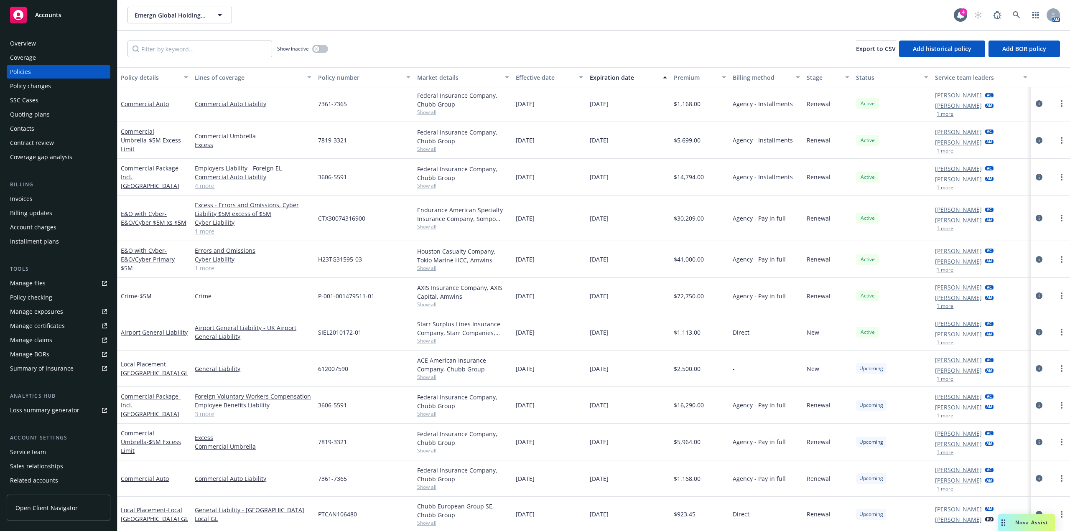
click at [102, 285] on icon at bounding box center [104, 283] width 5 height 5
click at [56, 204] on div "Invoices" at bounding box center [58, 198] width 97 height 13
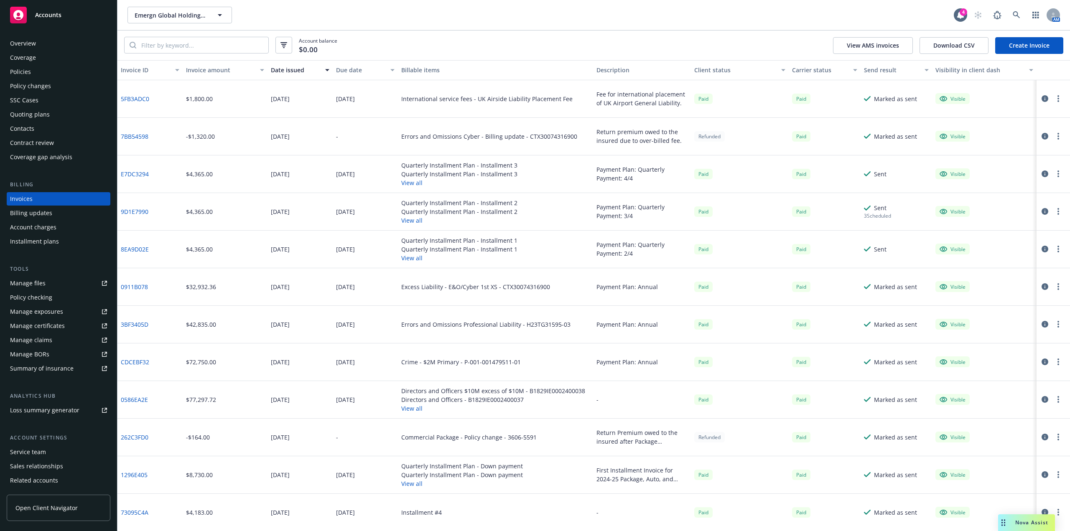
click at [1021, 49] on link "Create Invoice" at bounding box center [1029, 45] width 68 height 17
